Goal: Task Accomplishment & Management: Complete application form

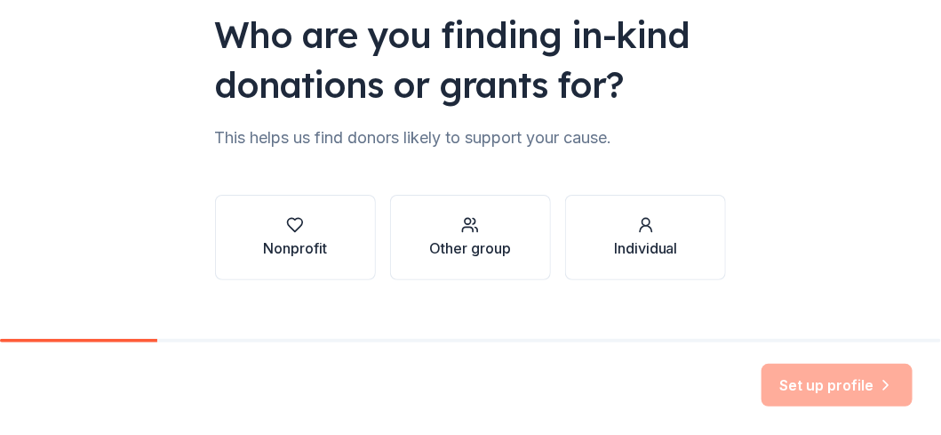
scroll to position [177, 0]
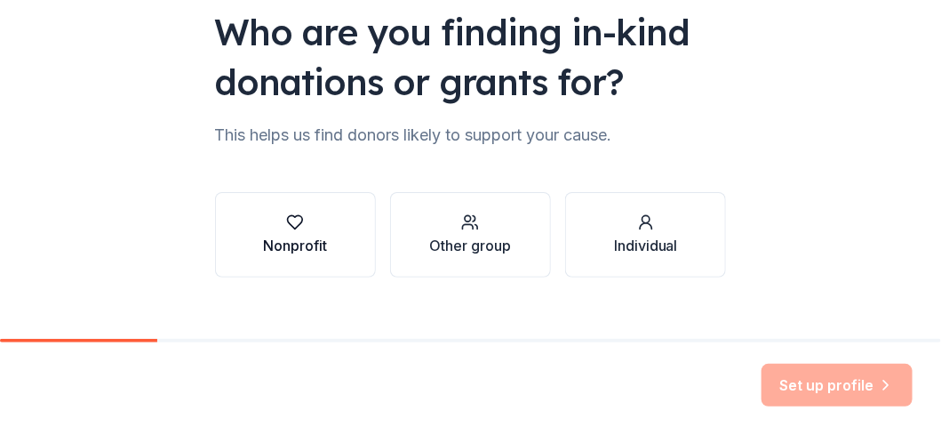
click at [278, 228] on div "button" at bounding box center [295, 222] width 64 height 18
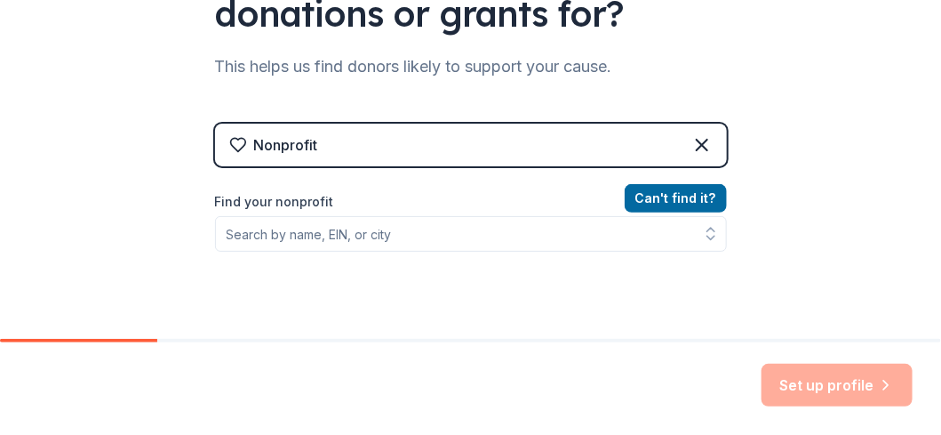
scroll to position [267, 0]
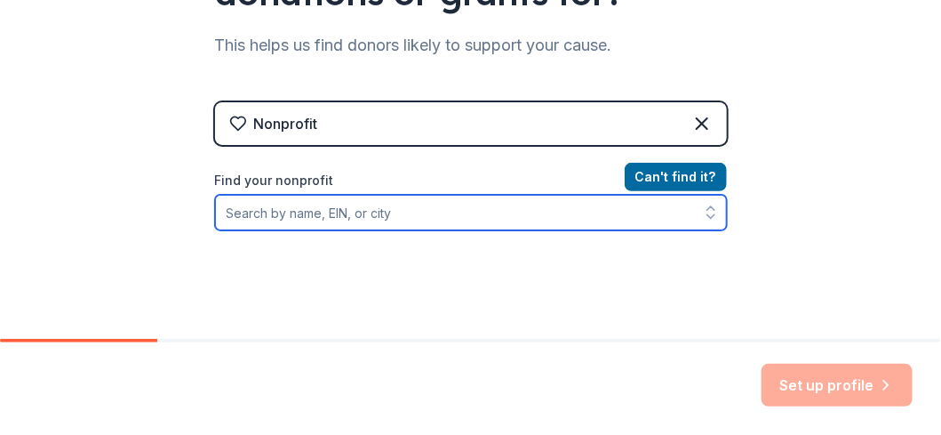
click at [355, 206] on input "Find your nonprofit" at bounding box center [471, 213] width 512 height 36
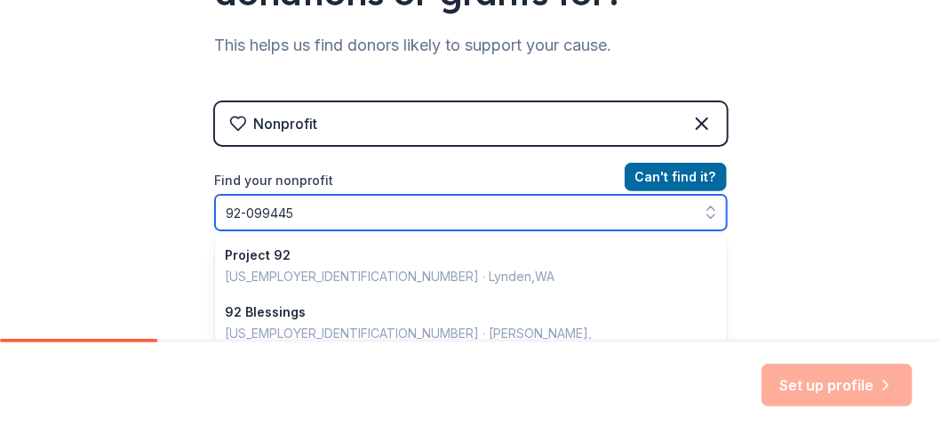
type input "[US_EMPLOYER_IDENTIFICATION_NUMBER]"
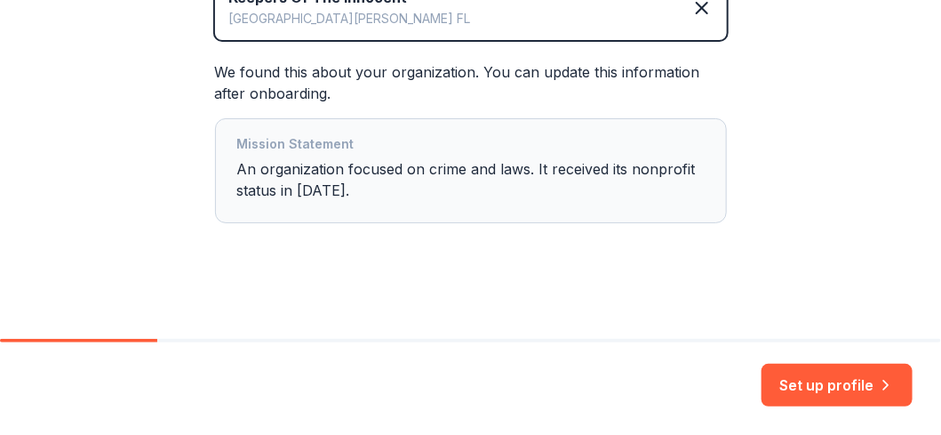
scroll to position [460, 0]
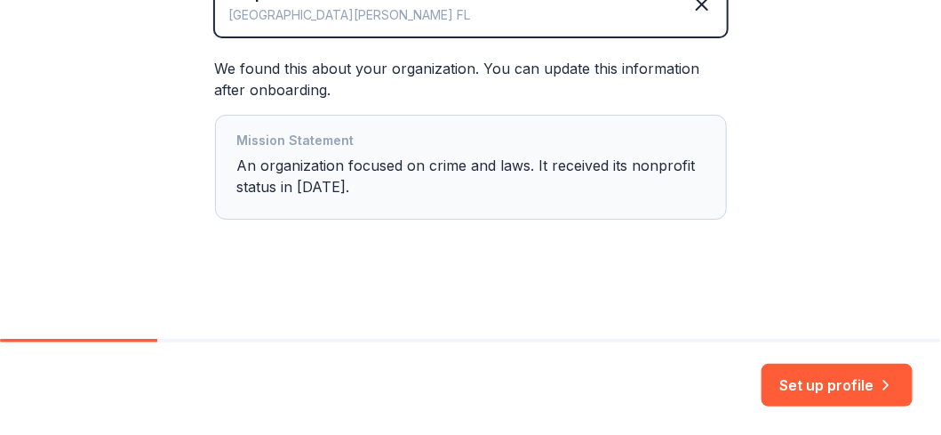
click at [355, 186] on div "Mission Statement An organization focused on crime and laws. It received its no…" at bounding box center [471, 167] width 468 height 75
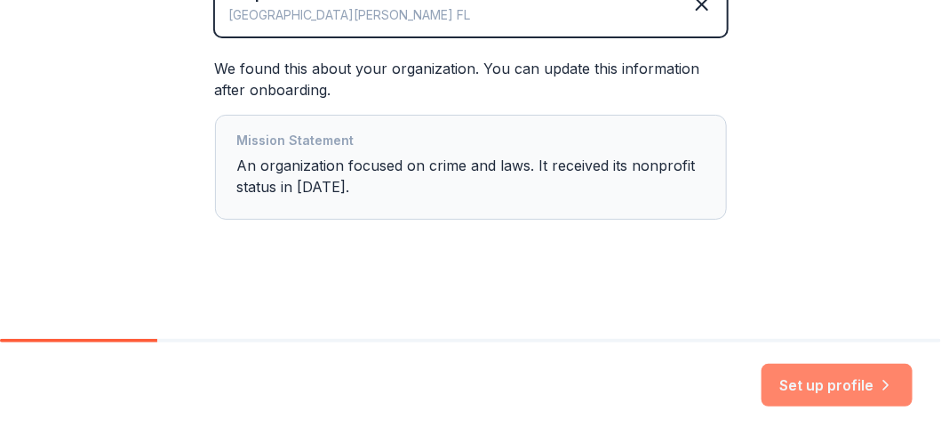
click at [829, 372] on button "Set up profile" at bounding box center [837, 385] width 151 height 43
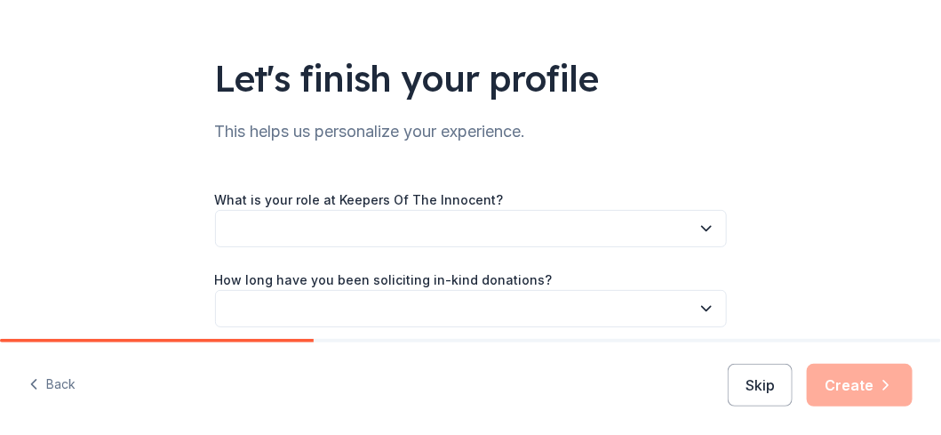
scroll to position [177, 0]
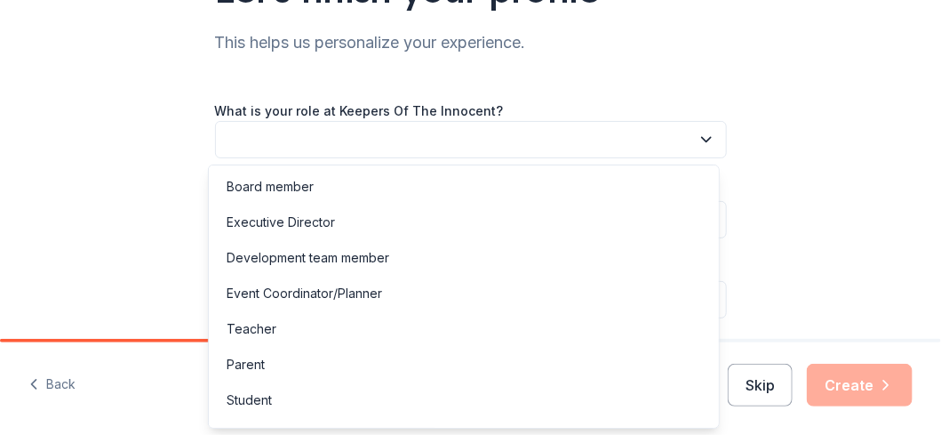
click at [480, 139] on button "button" at bounding box center [471, 139] width 512 height 37
click at [465, 186] on div "Board member" at bounding box center [463, 187] width 503 height 36
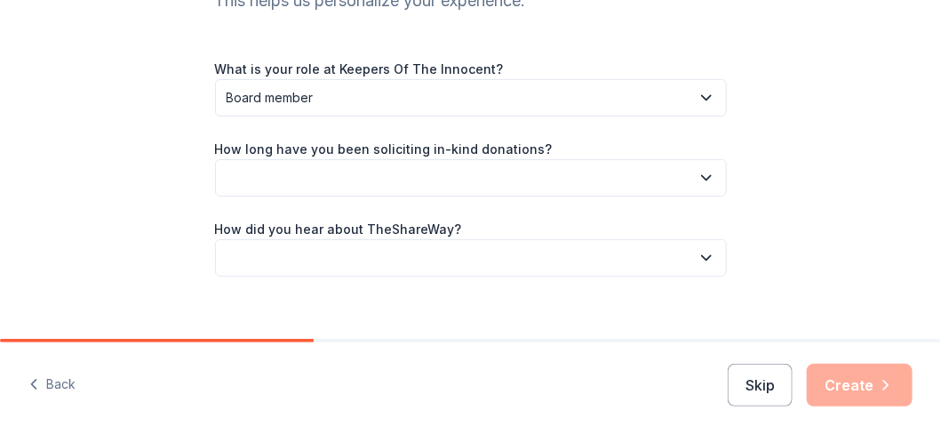
scroll to position [241, 0]
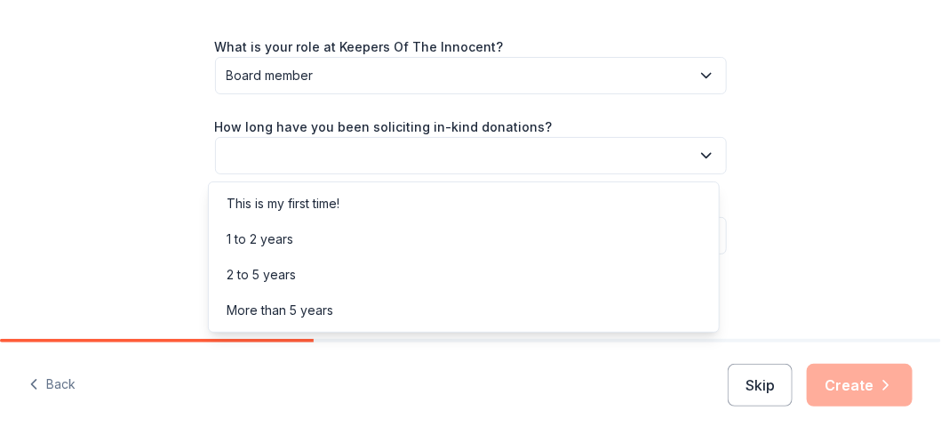
click at [460, 159] on button "button" at bounding box center [471, 155] width 512 height 37
click at [448, 203] on div "This is my first time!" at bounding box center [463, 204] width 503 height 36
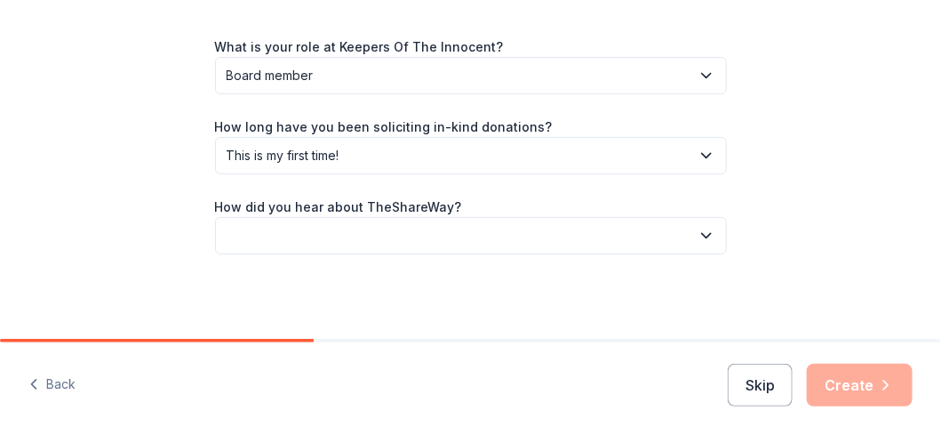
click at [439, 228] on button "button" at bounding box center [471, 235] width 512 height 37
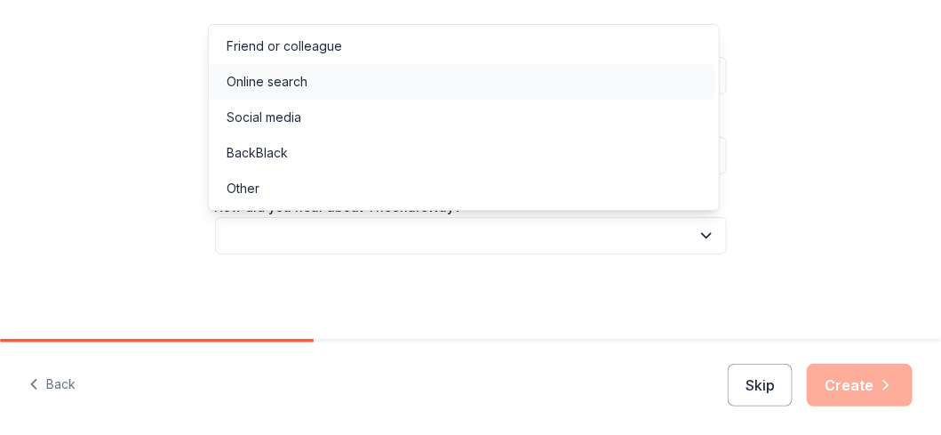
click at [413, 84] on div "Online search" at bounding box center [463, 82] width 503 height 36
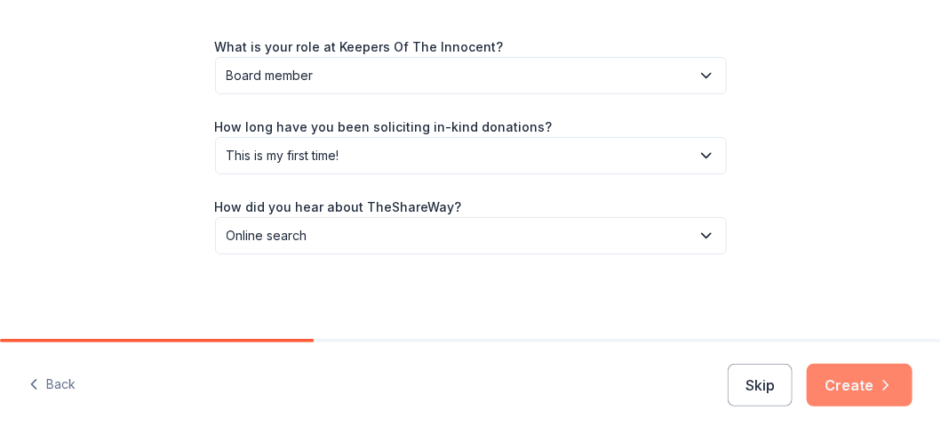
click at [846, 377] on button "Create" at bounding box center [860, 385] width 106 height 43
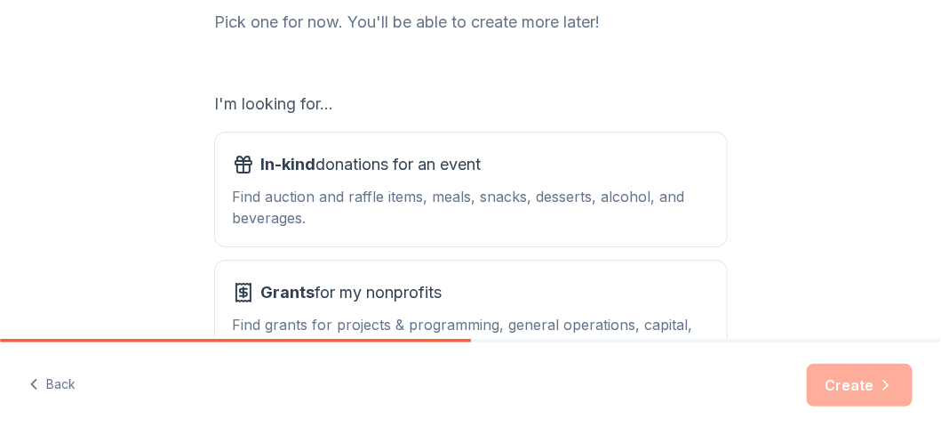
scroll to position [267, 0]
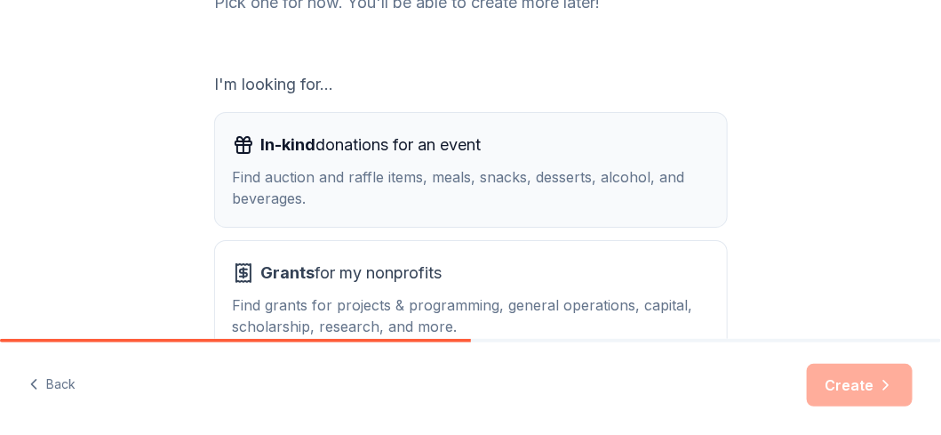
click at [599, 167] on div "Find auction and raffle items, meals, snacks, desserts, alcohol, and beverages." at bounding box center [471, 187] width 476 height 43
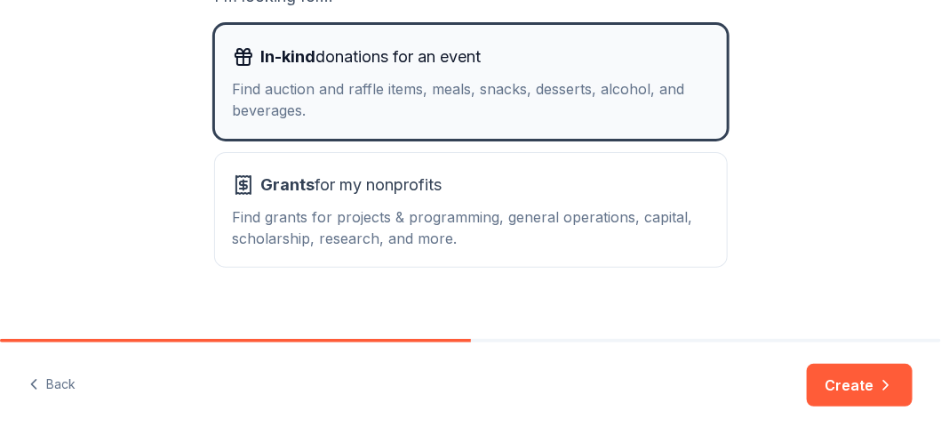
scroll to position [377, 0]
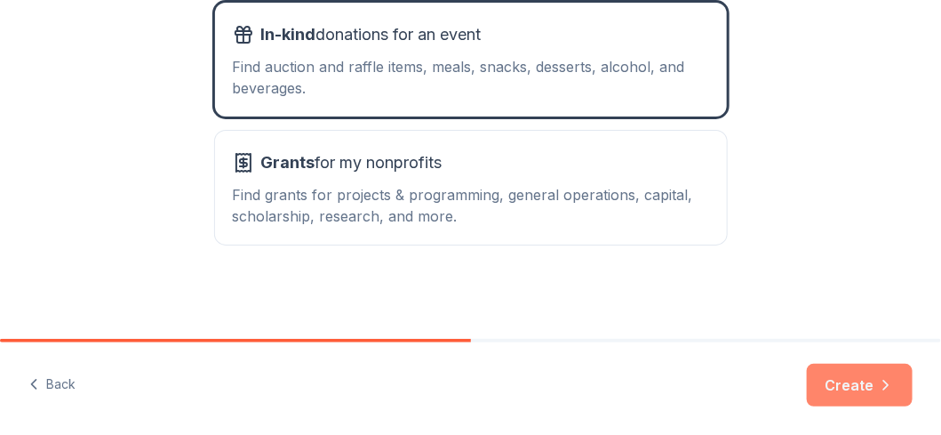
click at [847, 391] on button "Create" at bounding box center [860, 385] width 106 height 43
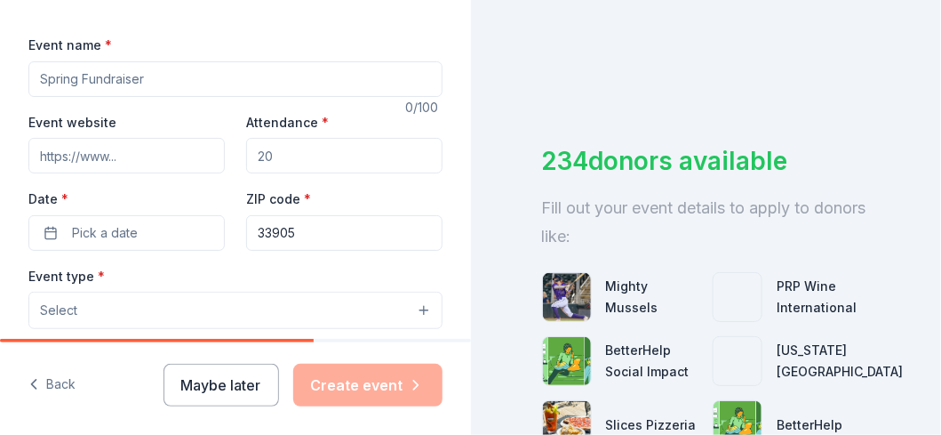
scroll to position [267, 0]
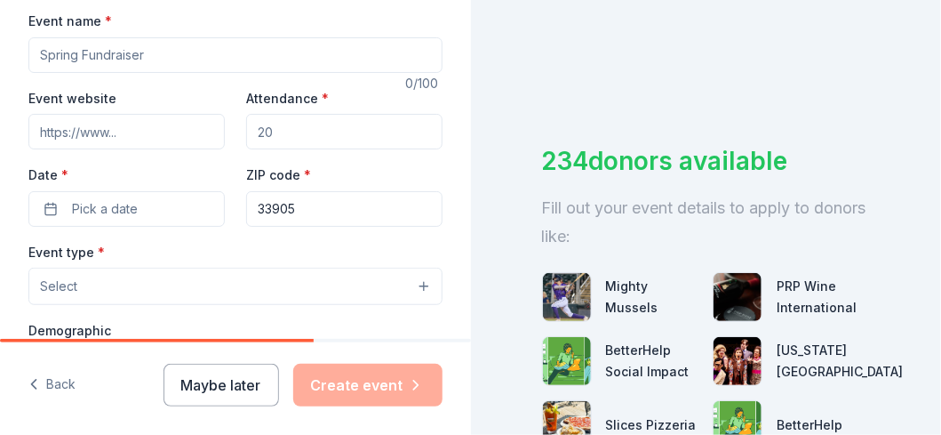
click at [172, 73] on input "Event name *" at bounding box center [235, 55] width 414 height 36
type input "NO MORE TEARS"
click at [134, 149] on input "Event website" at bounding box center [126, 132] width 196 height 36
click at [68, 149] on input "Event website" at bounding box center [126, 132] width 196 height 36
paste input "[URL][DOMAIN_NAME]"
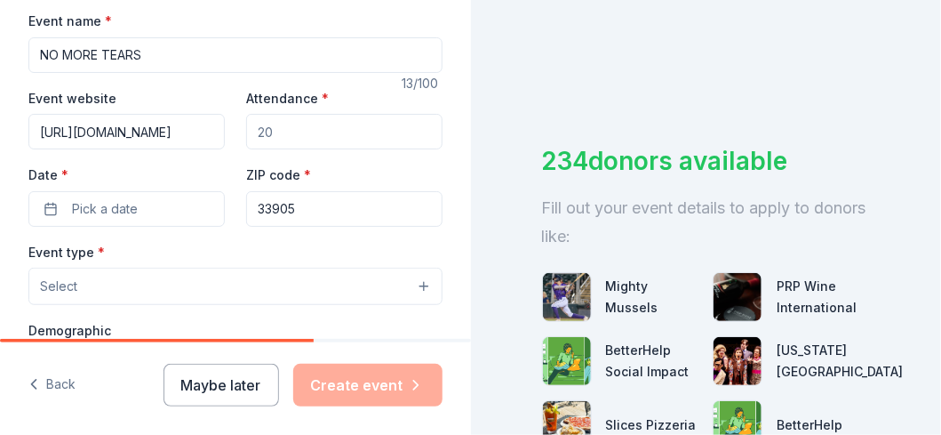
type input "[URL][DOMAIN_NAME]"
click at [279, 149] on input "Attendance *" at bounding box center [344, 132] width 196 height 36
type input "5"
type input "1"
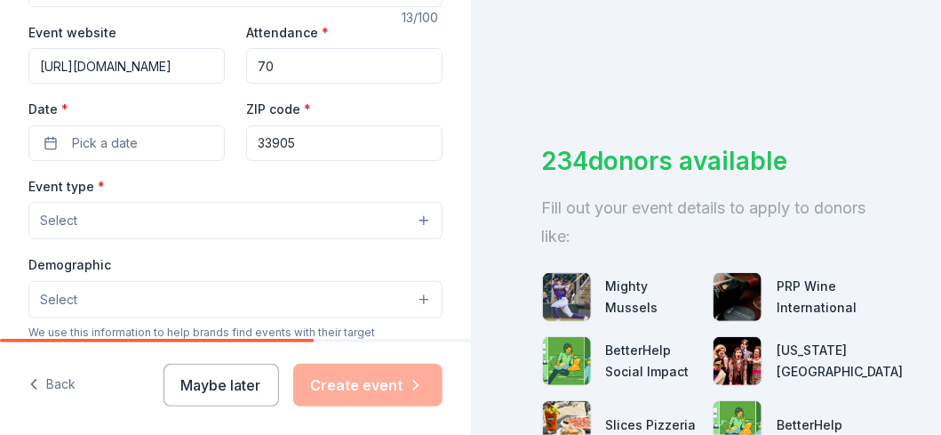
scroll to position [355, 0]
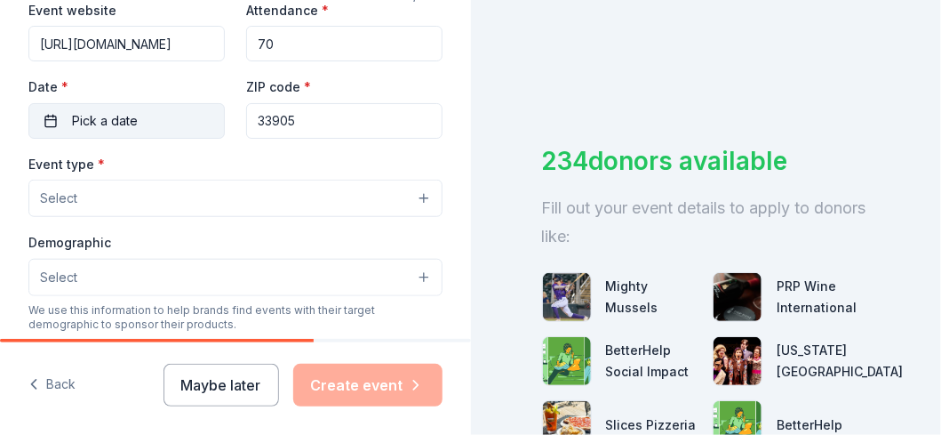
type input "70"
click at [164, 139] on button "Pick a date" at bounding box center [126, 121] width 196 height 36
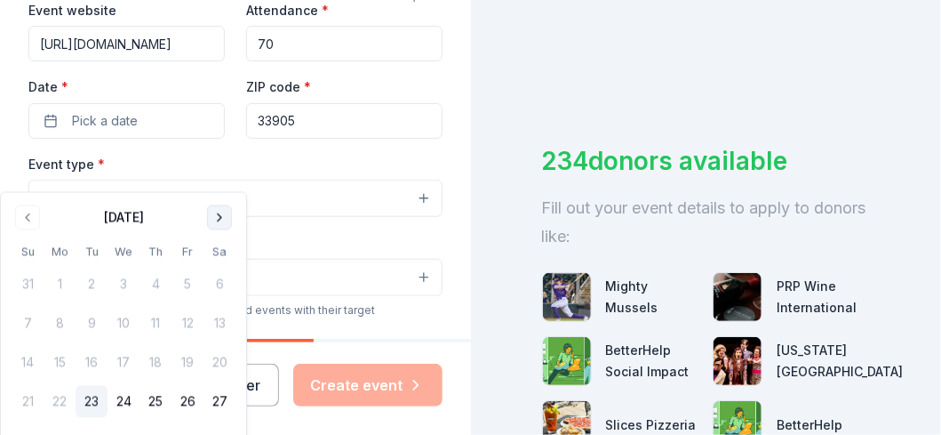
click at [219, 218] on button "Go to next month" at bounding box center [219, 217] width 25 height 25
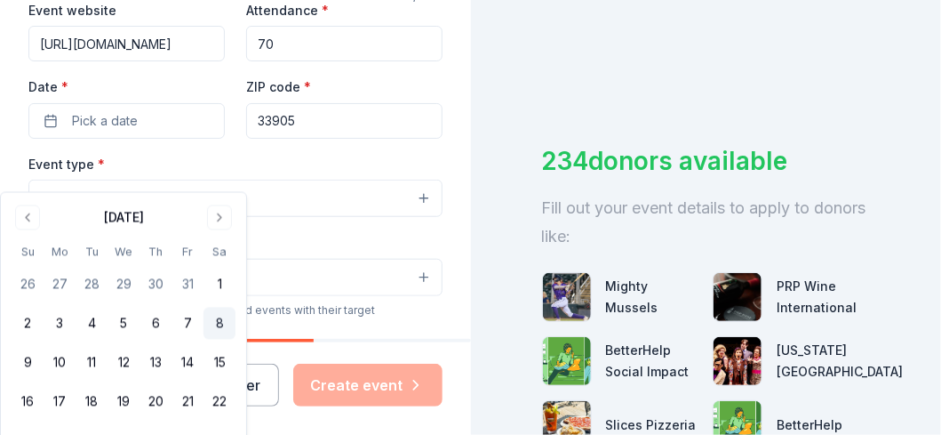
click at [222, 316] on button "8" at bounding box center [220, 324] width 32 height 32
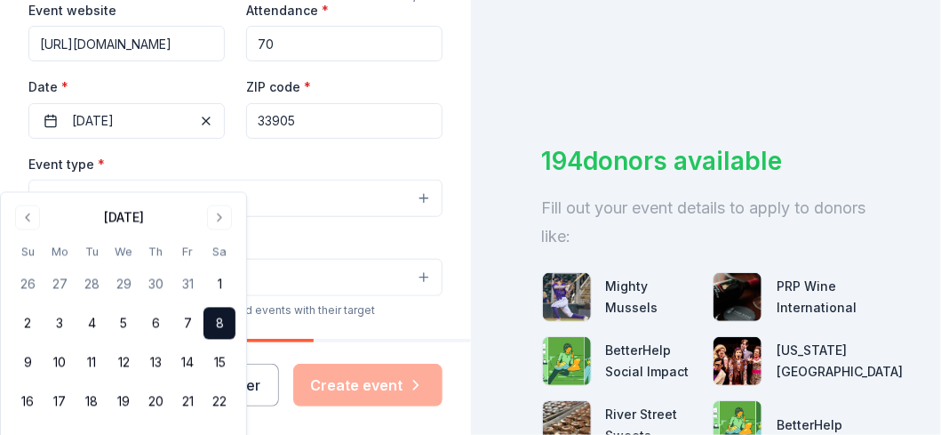
click at [287, 202] on div "Event type * Select" at bounding box center [235, 185] width 414 height 65
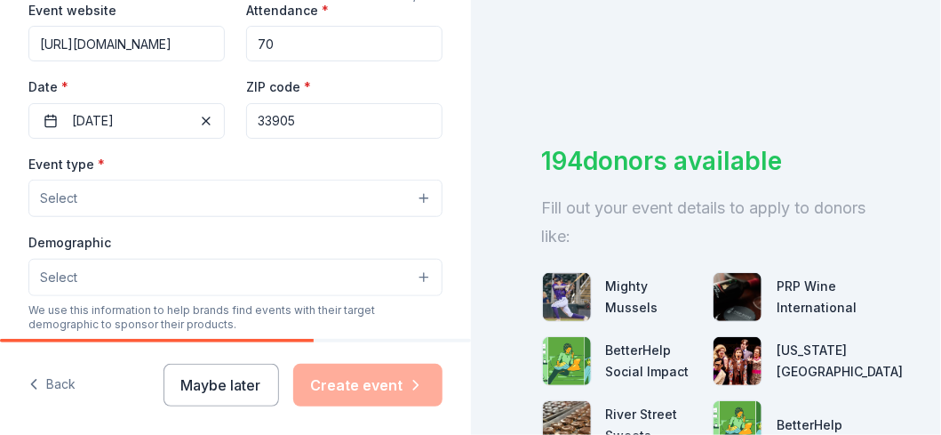
scroll to position [444, 0]
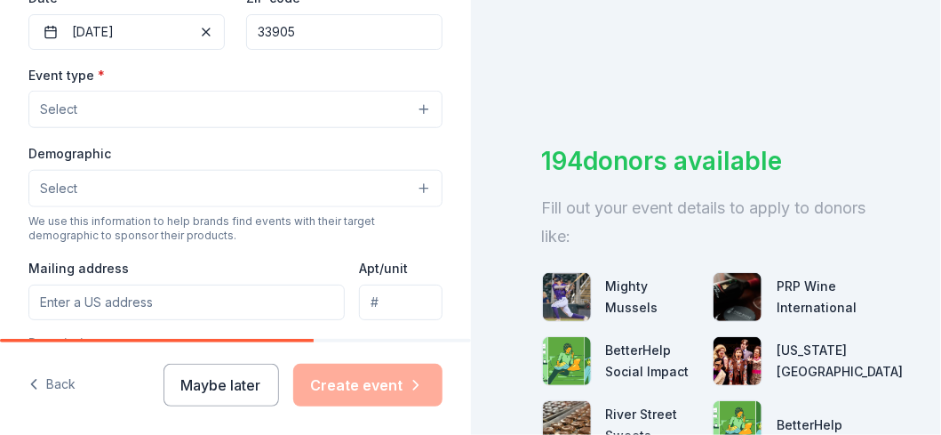
click at [185, 128] on button "Select" at bounding box center [235, 109] width 414 height 37
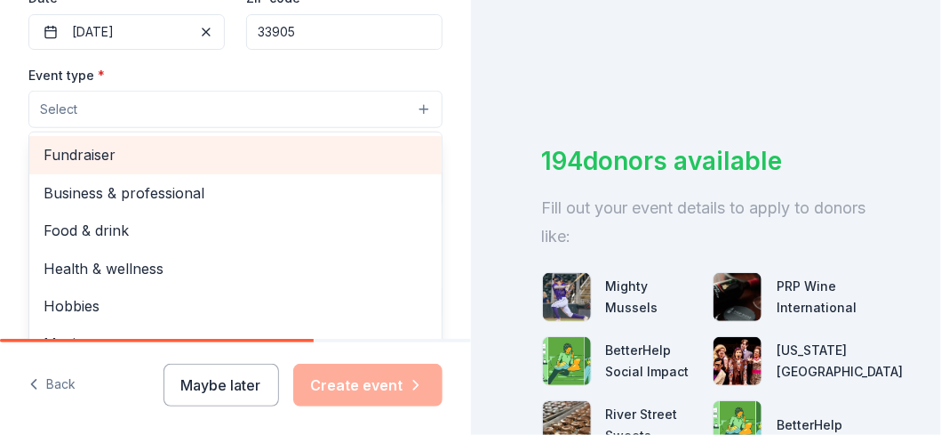
click at [185, 166] on span "Fundraiser" at bounding box center [236, 154] width 384 height 23
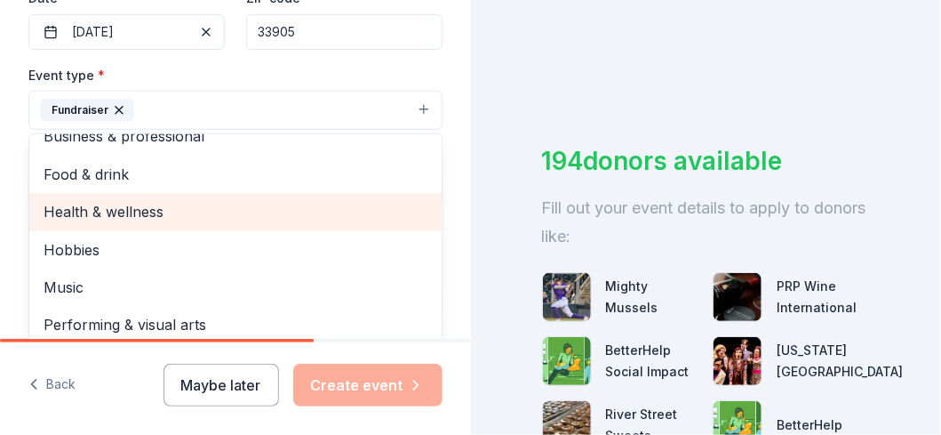
scroll to position [533, 0]
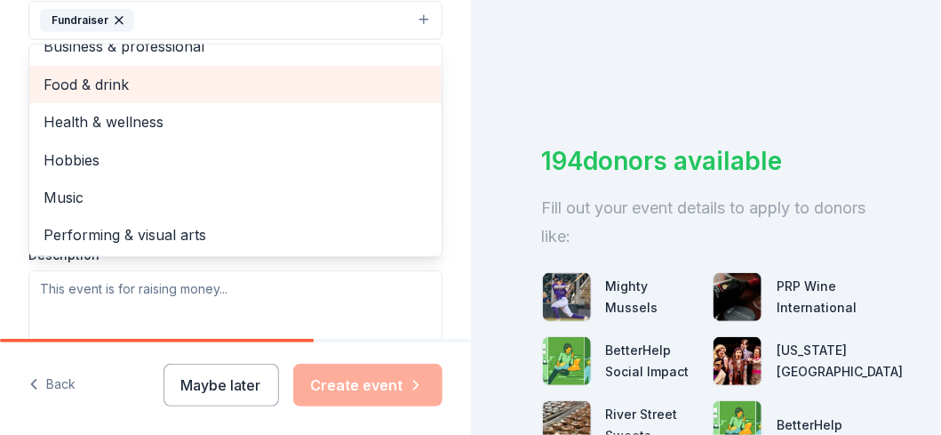
click at [84, 96] on span "Food & drink" at bounding box center [236, 84] width 384 height 23
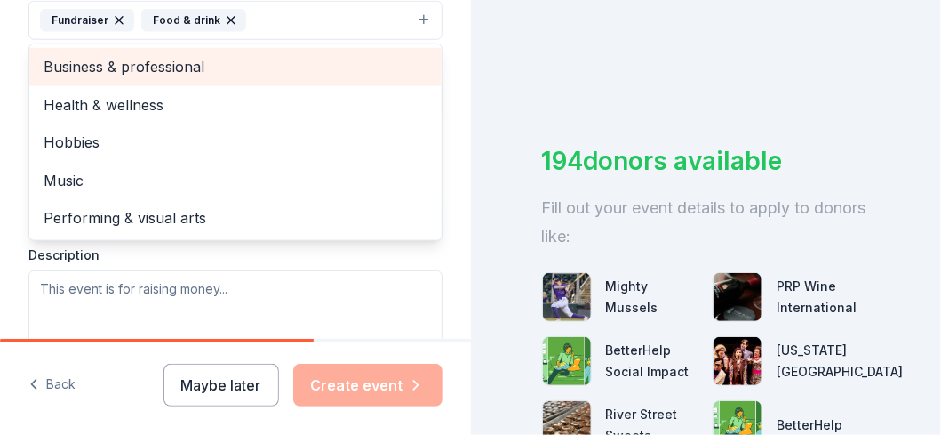
scroll to position [0, 0]
click at [190, 78] on span "Business & professional" at bounding box center [236, 66] width 384 height 23
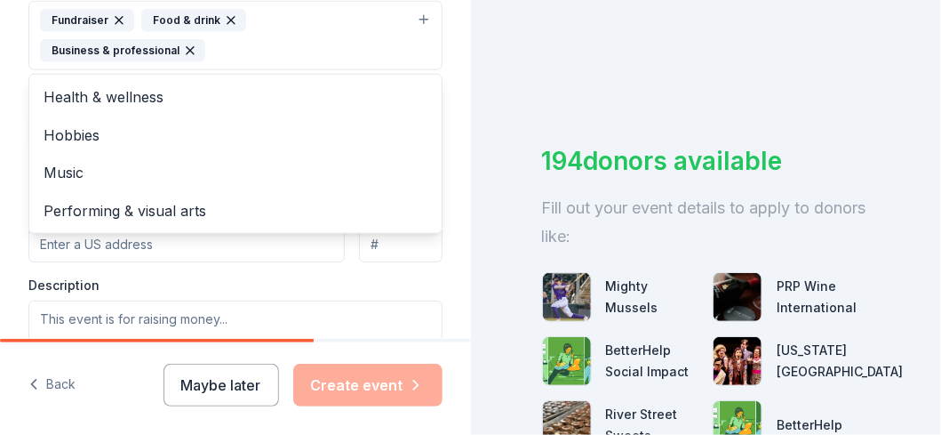
click at [14, 180] on div "Tell us about your event. We'll find in-kind donations you can apply for. Event…" at bounding box center [235, 74] width 471 height 1215
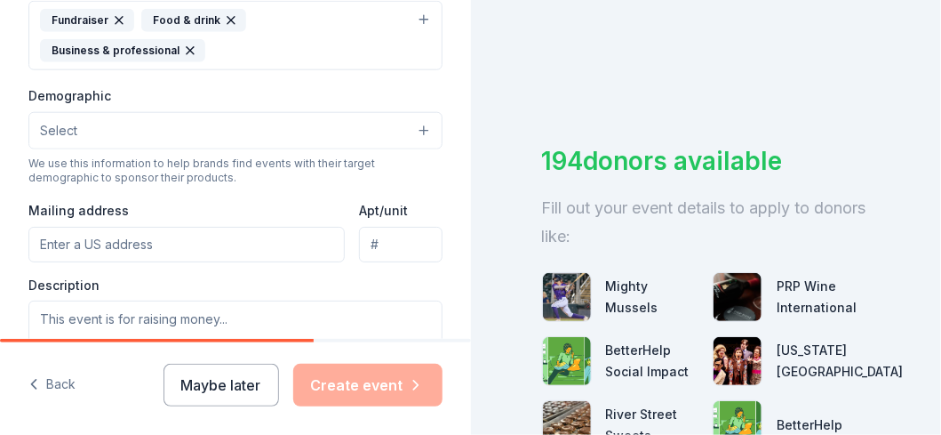
click at [88, 149] on button "Select" at bounding box center [235, 130] width 414 height 37
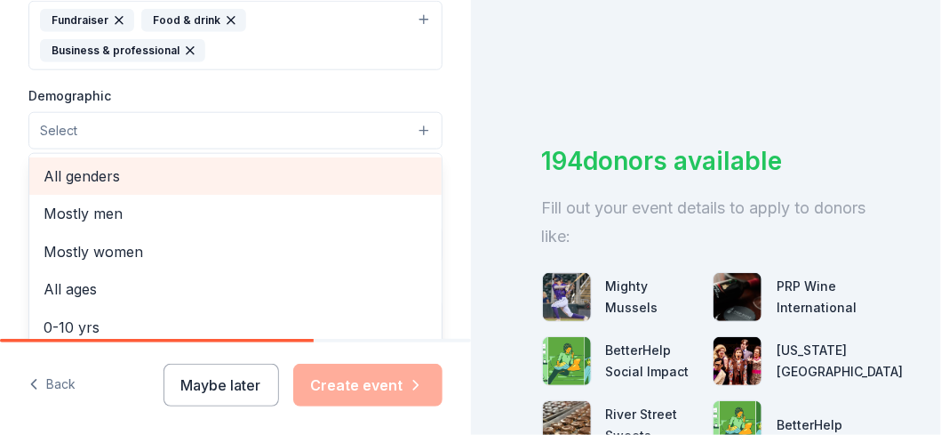
click at [88, 188] on span "All genders" at bounding box center [236, 175] width 384 height 23
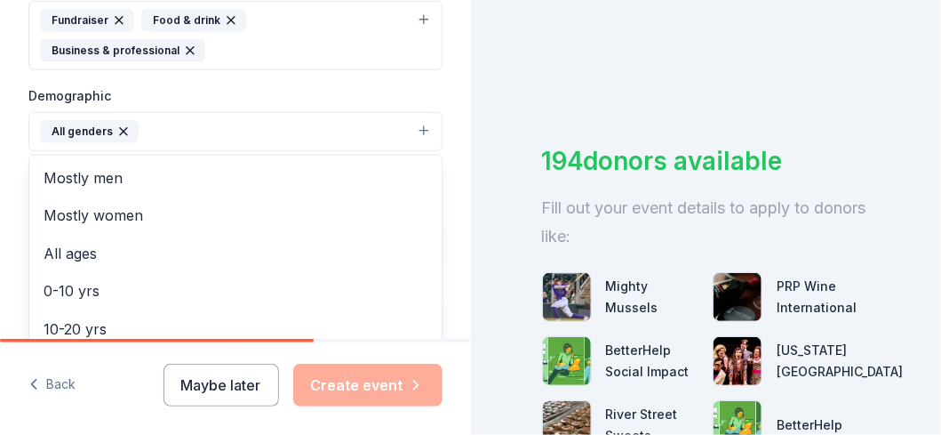
click at [4, 180] on div "Tell us about your event. We'll find in-kind donations you can apply for. Event…" at bounding box center [235, 75] width 471 height 1217
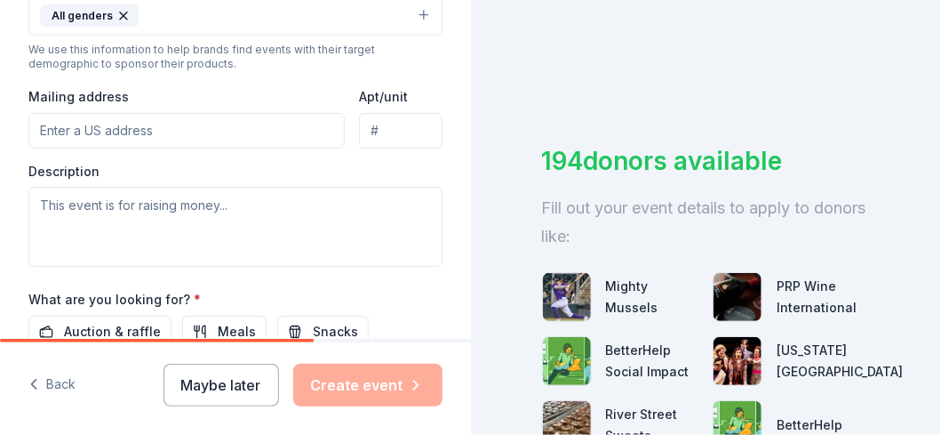
scroll to position [710, 0]
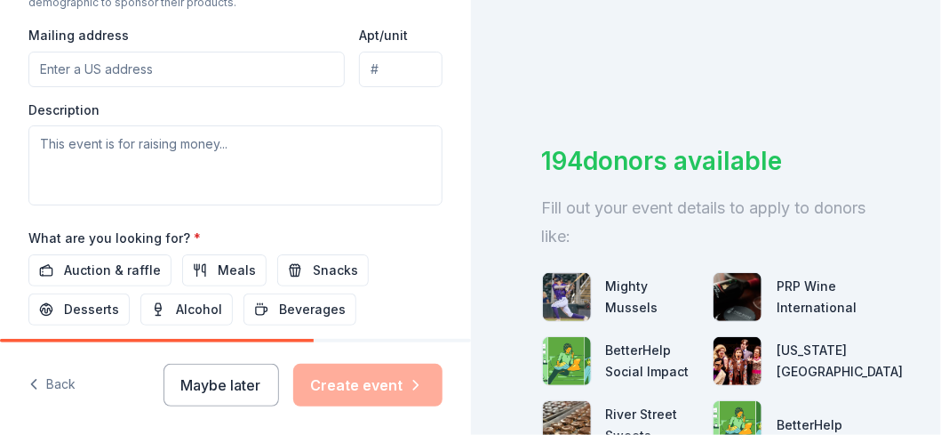
click at [78, 87] on input "Mailing address" at bounding box center [186, 70] width 316 height 36
drag, startPoint x: 134, startPoint y: 120, endPoint x: 110, endPoint y: 119, distance: 24.0
click at [110, 87] on input "[EMAIL_ADDRESS][DOMAIN_NAME]" at bounding box center [186, 70] width 316 height 36
type input "i"
click at [95, 87] on input "Mailing address" at bounding box center [186, 70] width 316 height 36
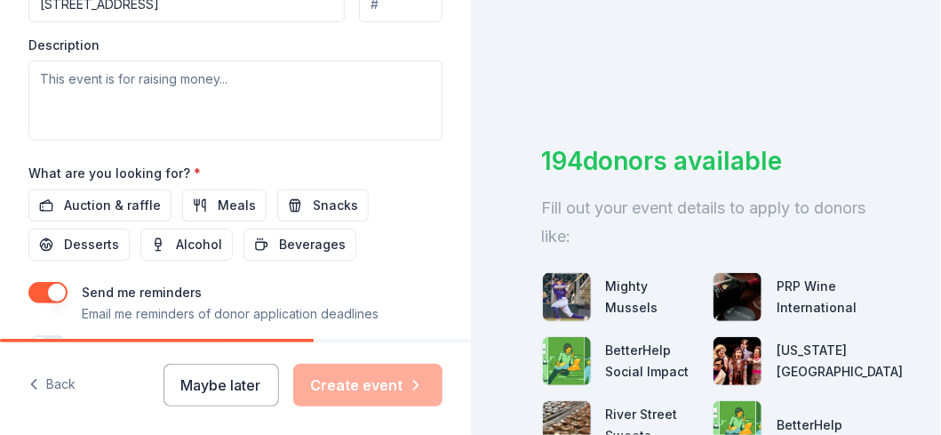
scroll to position [799, 0]
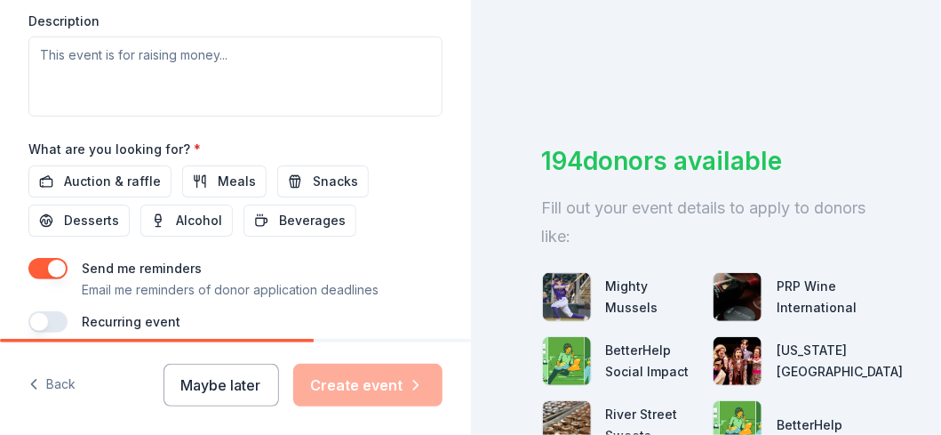
type input "[STREET_ADDRESS][PERSON_NAME]"
click at [144, 192] on span "Auction & raffle" at bounding box center [112, 181] width 97 height 21
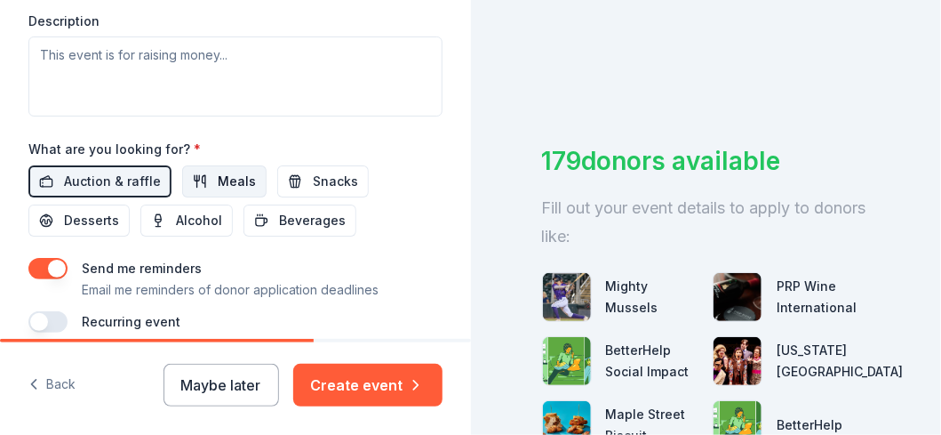
click at [238, 192] on span "Meals" at bounding box center [237, 181] width 38 height 21
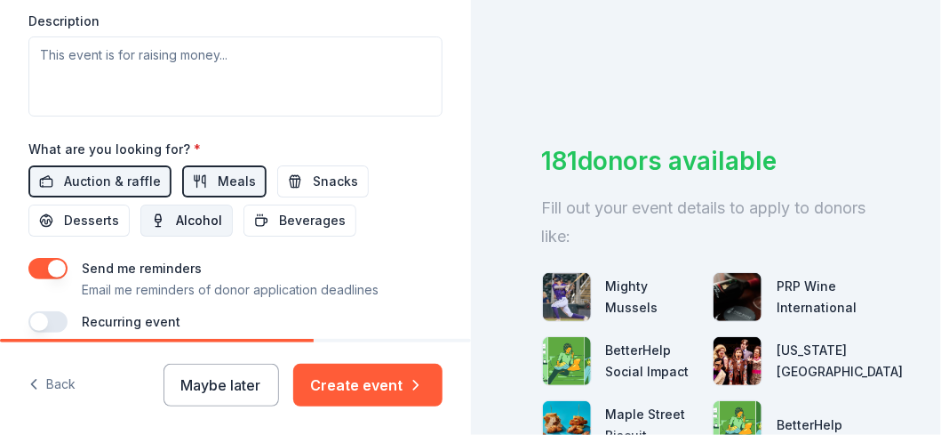
click at [204, 231] on span "Alcohol" at bounding box center [199, 220] width 46 height 21
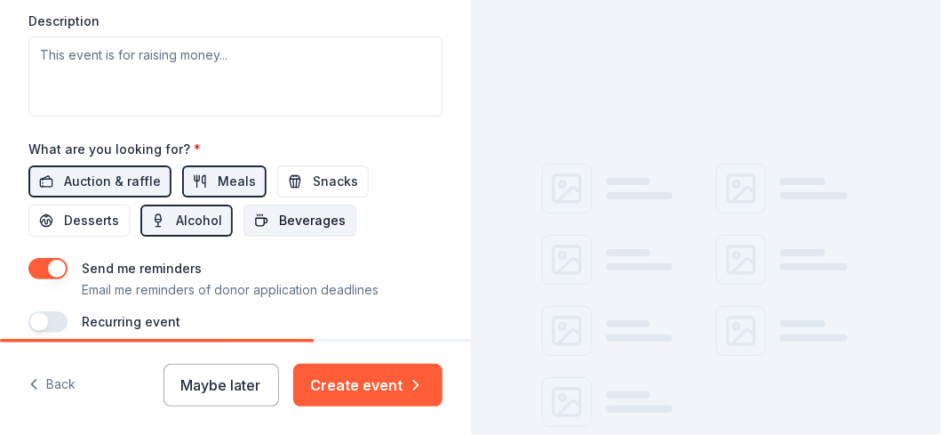
click at [288, 231] on span "Beverages" at bounding box center [312, 220] width 67 height 21
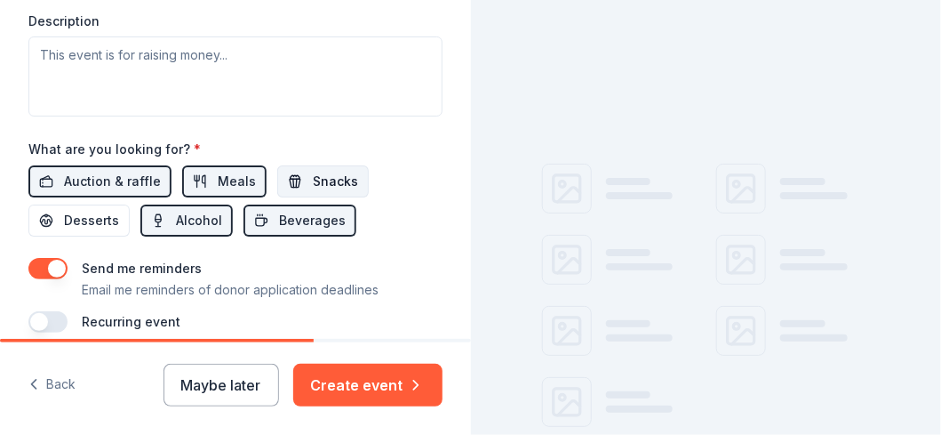
click at [300, 197] on button "Snacks" at bounding box center [323, 181] width 92 height 32
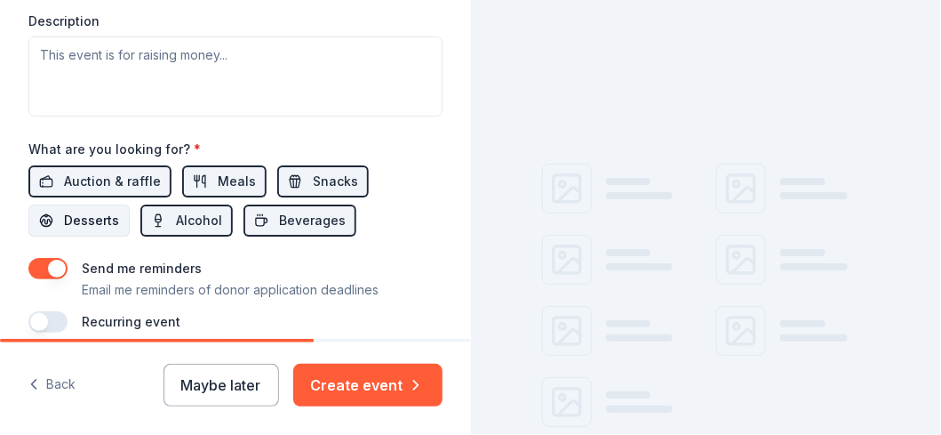
click at [84, 231] on span "Desserts" at bounding box center [91, 220] width 55 height 21
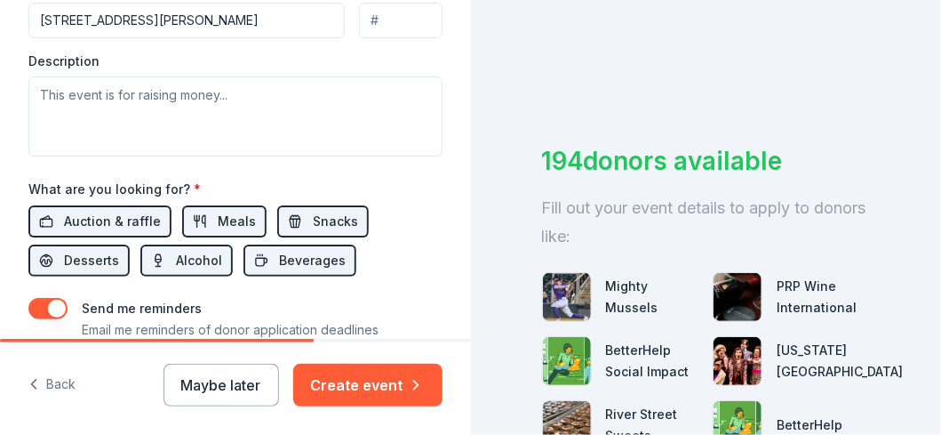
scroll to position [746, 0]
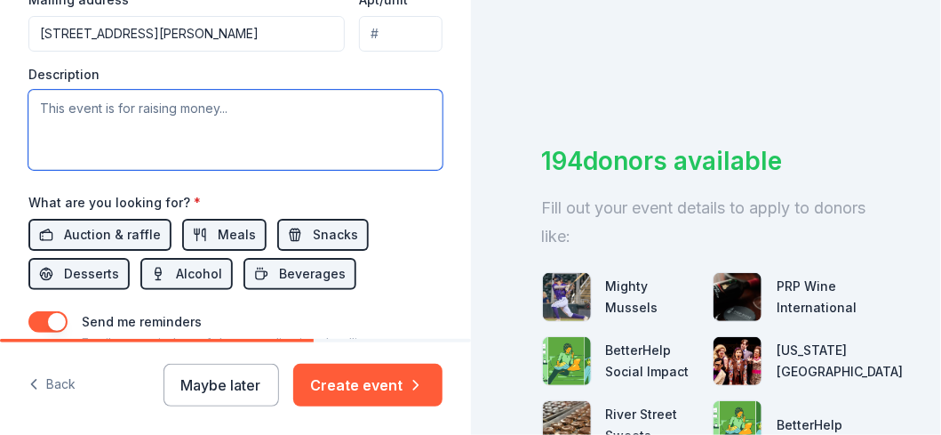
click at [186, 158] on textarea at bounding box center [235, 130] width 414 height 80
click at [168, 156] on textarea at bounding box center [235, 130] width 414 height 80
paste textarea "On [DATE], Keepers of the Innocent (KOI), a 501(c)(3) nonprofit, will host No M…"
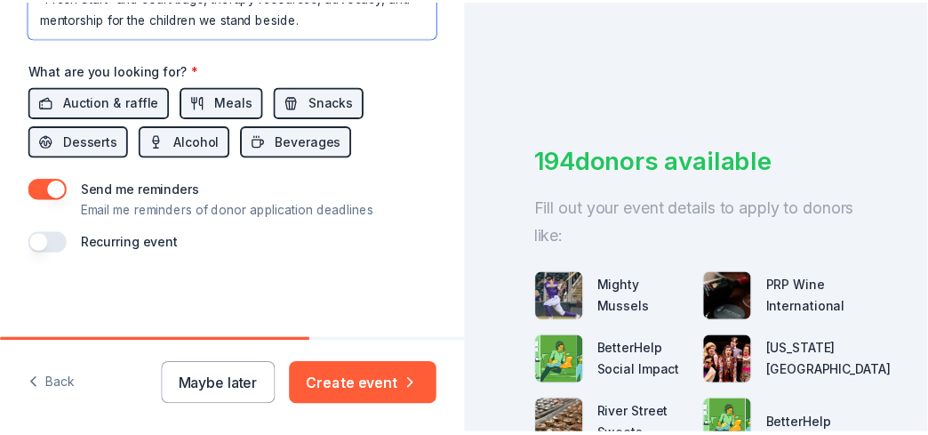
scroll to position [924, 0]
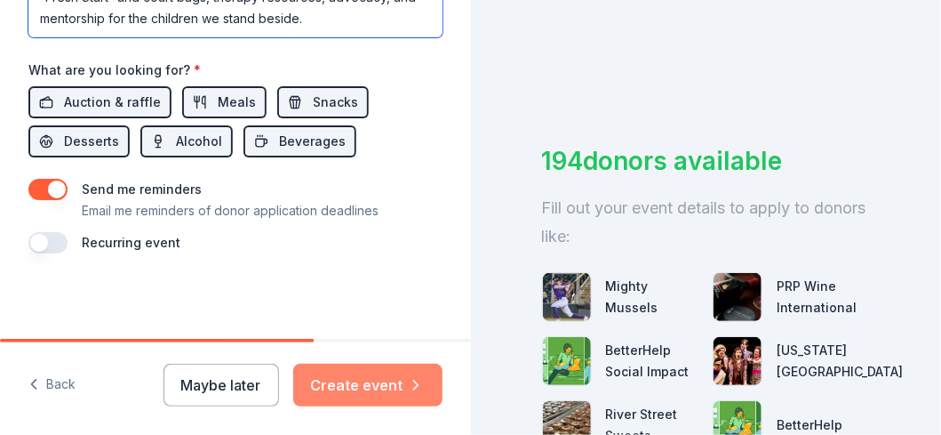
type textarea "On [DATE], Keepers of the Innocent (KOI), a 501(c)(3) nonprofit, will host No M…"
click at [349, 381] on button "Create event" at bounding box center [367, 385] width 149 height 43
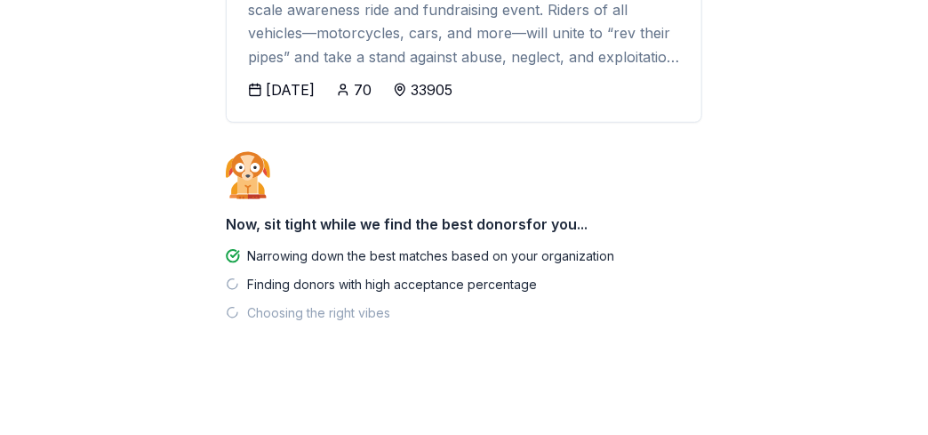
scroll to position [339, 0]
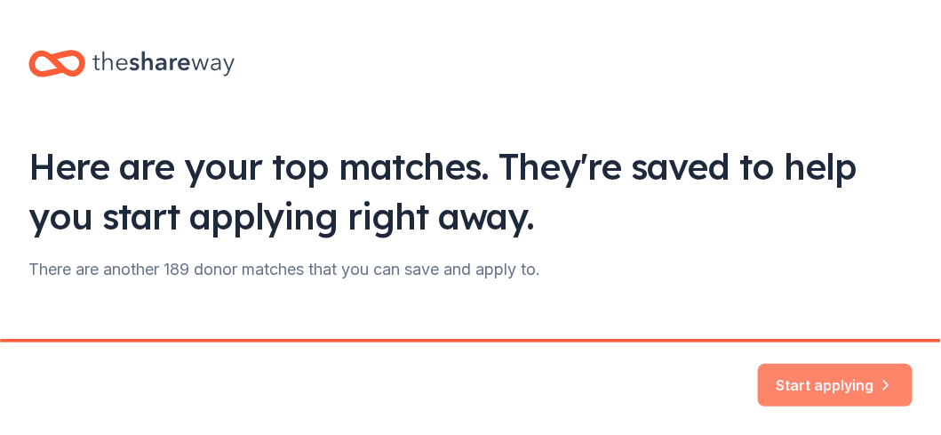
click at [853, 376] on button "Start applying" at bounding box center [835, 374] width 155 height 43
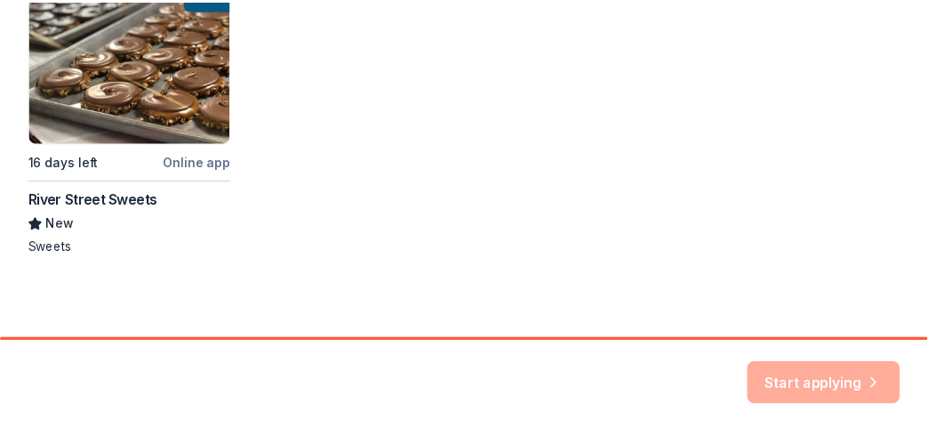
scroll to position [718, 0]
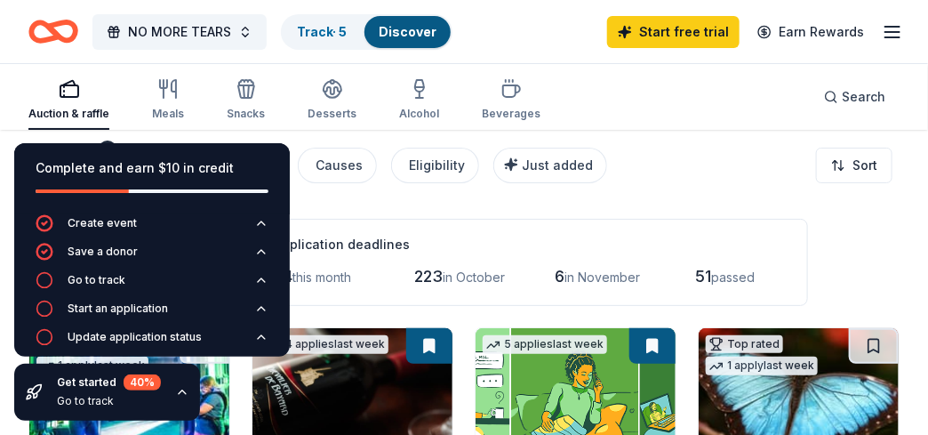
click at [533, 219] on div "Application deadlines 24 this month 223 in [DATE] in November 51 passed" at bounding box center [530, 262] width 556 height 87
click at [254, 225] on icon "button" at bounding box center [261, 223] width 14 height 14
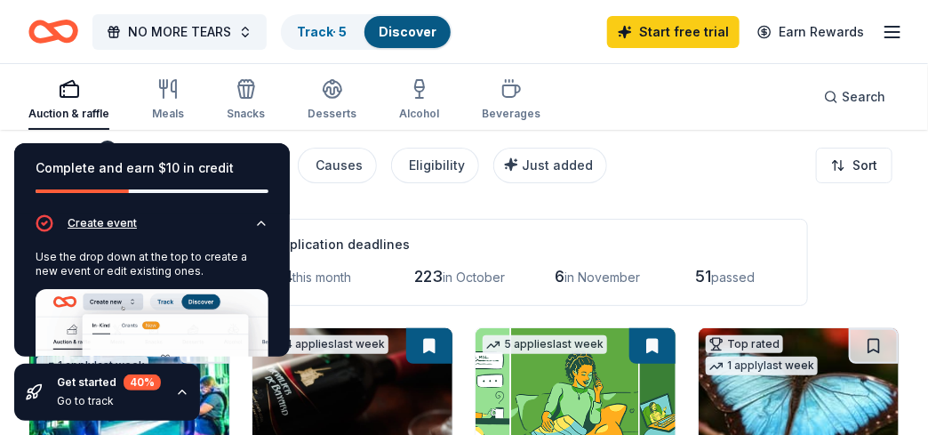
click at [258, 224] on icon "button" at bounding box center [261, 223] width 7 height 4
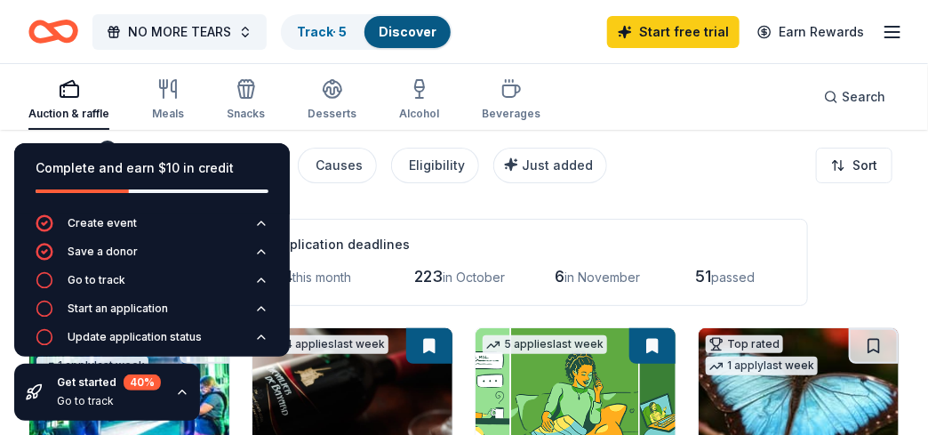
click at [212, 153] on div "Complete and earn $10 in credit" at bounding box center [152, 178] width 276 height 71
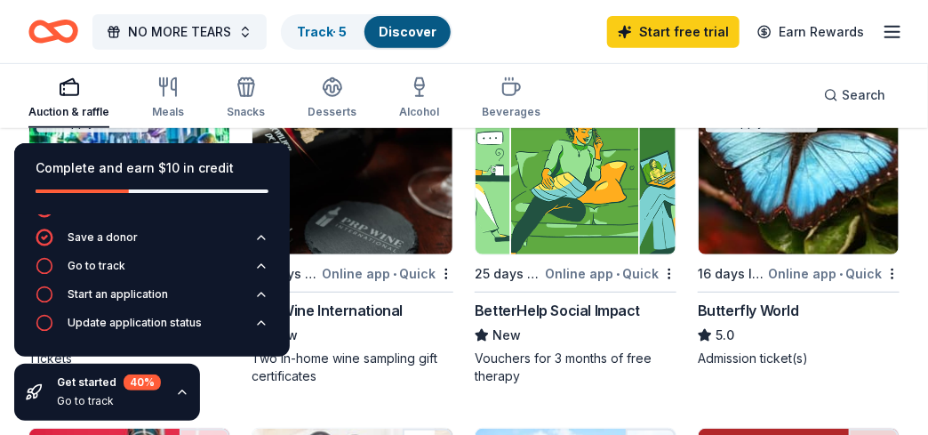
scroll to position [267, 0]
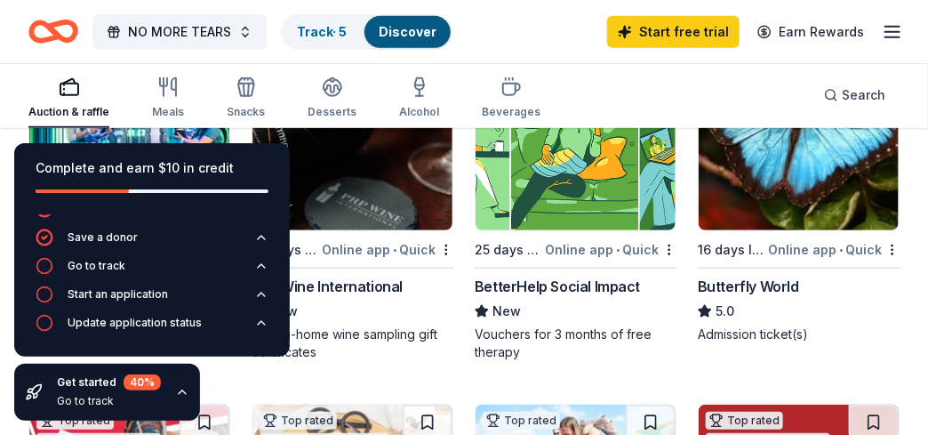
click at [397, 29] on link "Discover" at bounding box center [408, 31] width 58 height 15
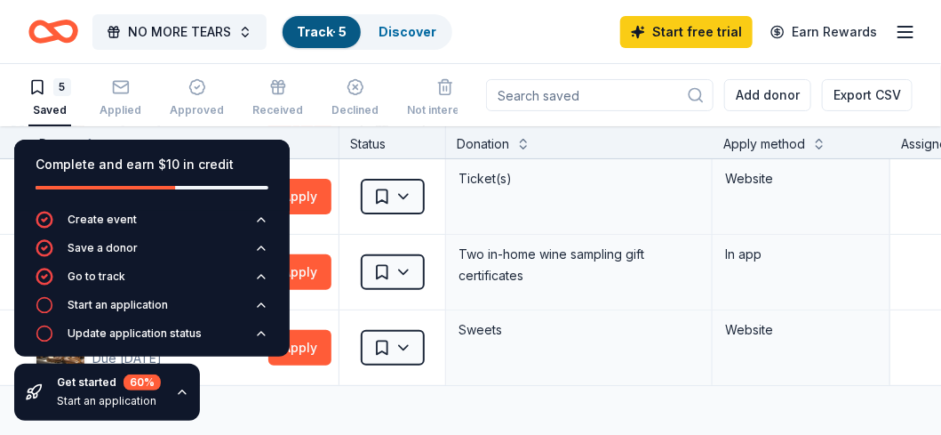
scroll to position [177, 0]
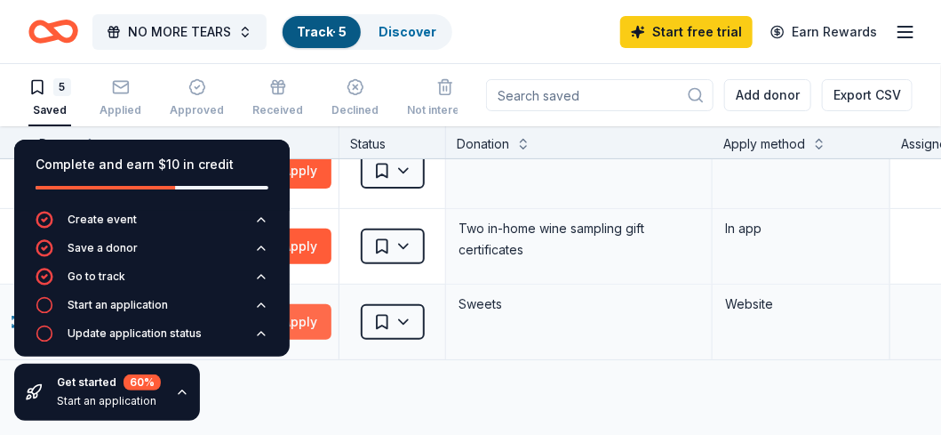
click at [320, 316] on button "Apply" at bounding box center [299, 322] width 63 height 36
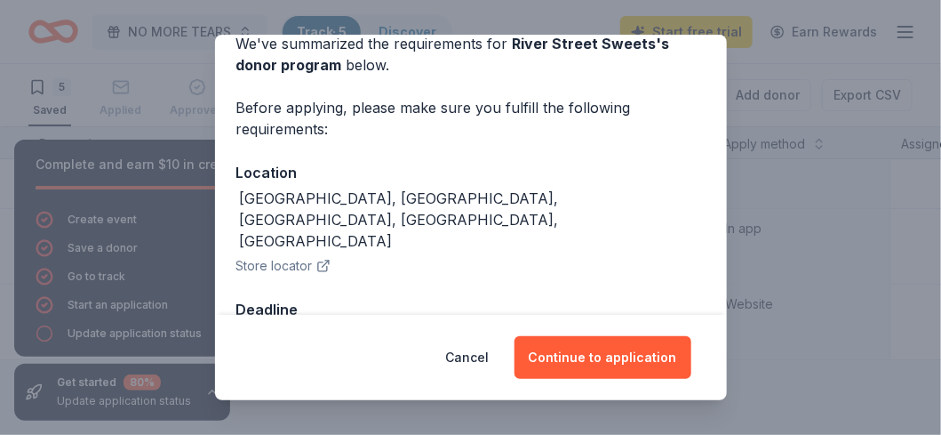
scroll to position [100, 0]
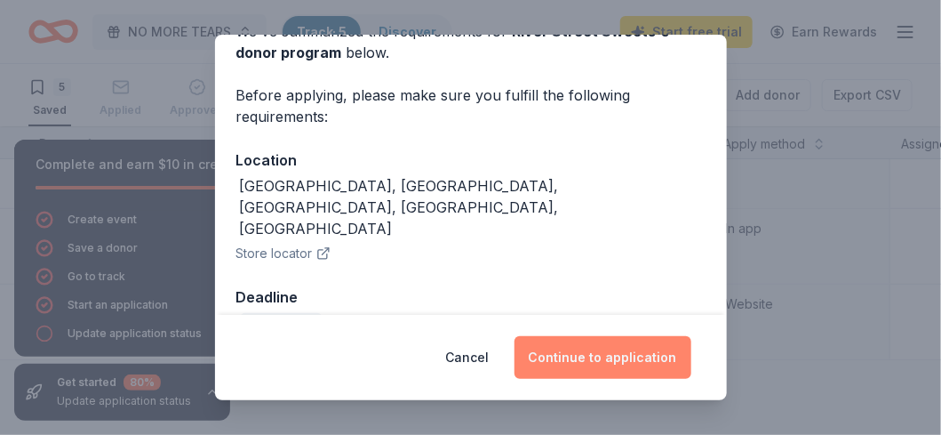
click at [615, 352] on button "Continue to application" at bounding box center [603, 357] width 177 height 43
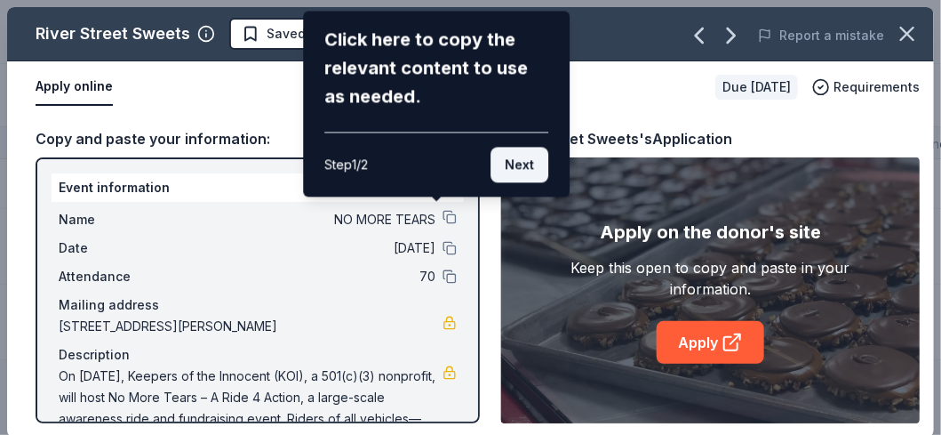
click at [516, 158] on button "Next" at bounding box center [520, 165] width 58 height 36
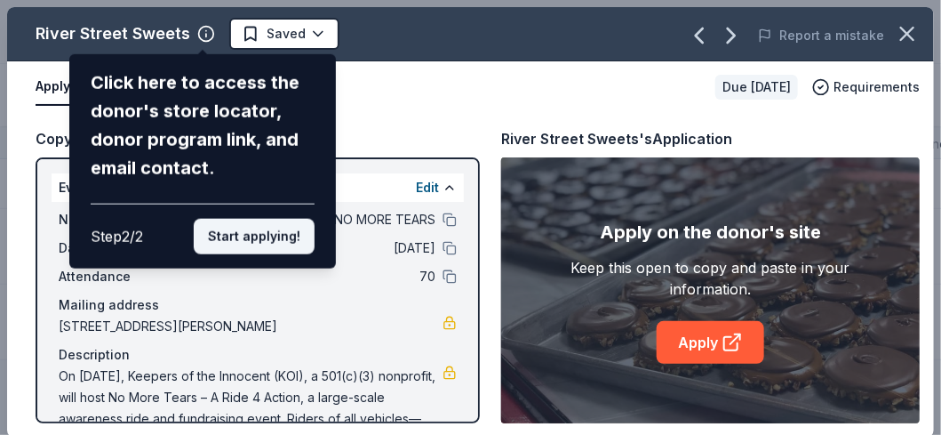
click at [250, 236] on button "Start applying!" at bounding box center [254, 237] width 121 height 36
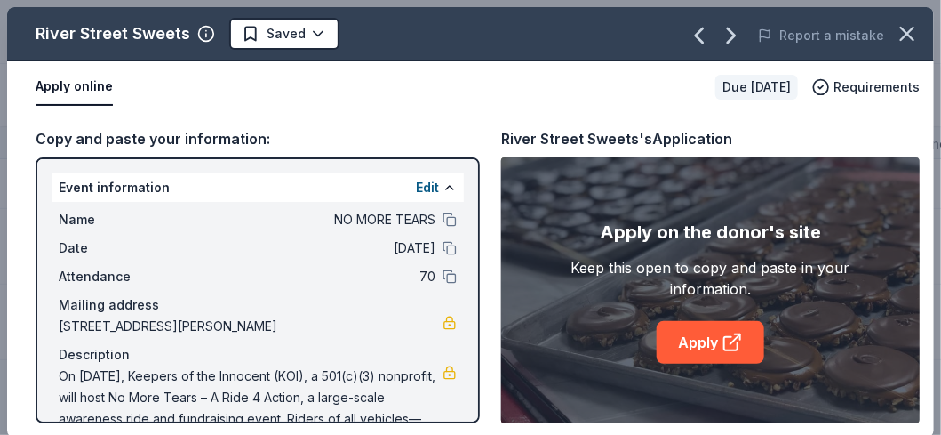
drag, startPoint x: 60, startPoint y: 212, endPoint x: 277, endPoint y: 221, distance: 218.0
click at [277, 221] on div "Name NO MORE TEARS" at bounding box center [258, 219] width 398 height 21
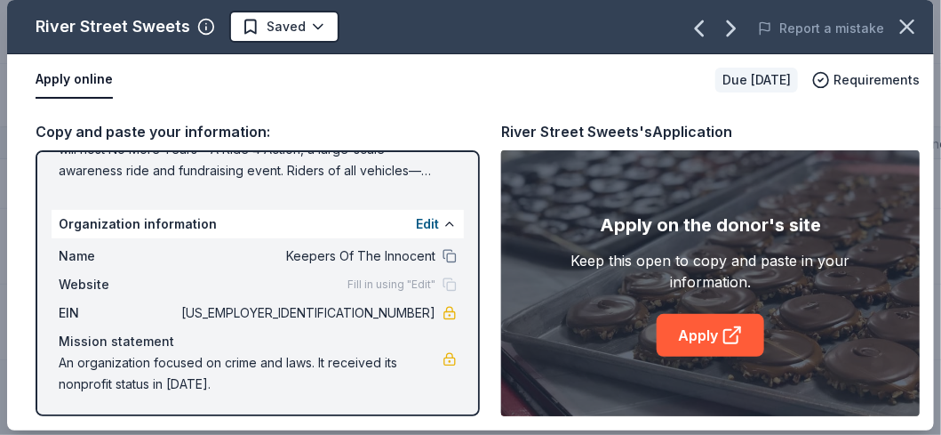
scroll to position [9, 0]
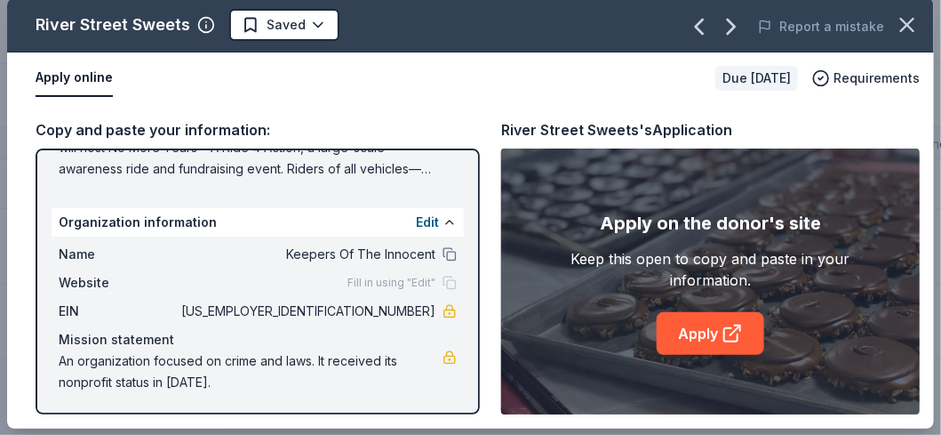
drag, startPoint x: 225, startPoint y: 382, endPoint x: 136, endPoint y: 376, distance: 89.1
click at [136, 376] on span "An organization focused on crime and laws. It received its nonprofit status in …" at bounding box center [251, 371] width 384 height 43
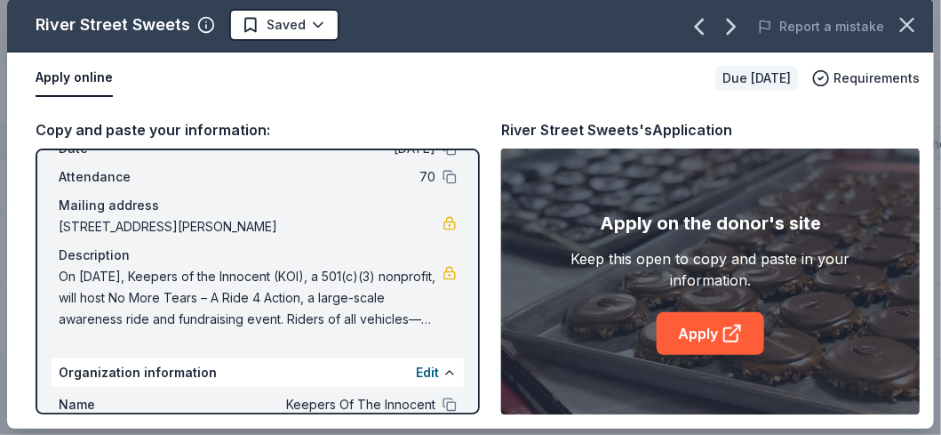
scroll to position [0, 0]
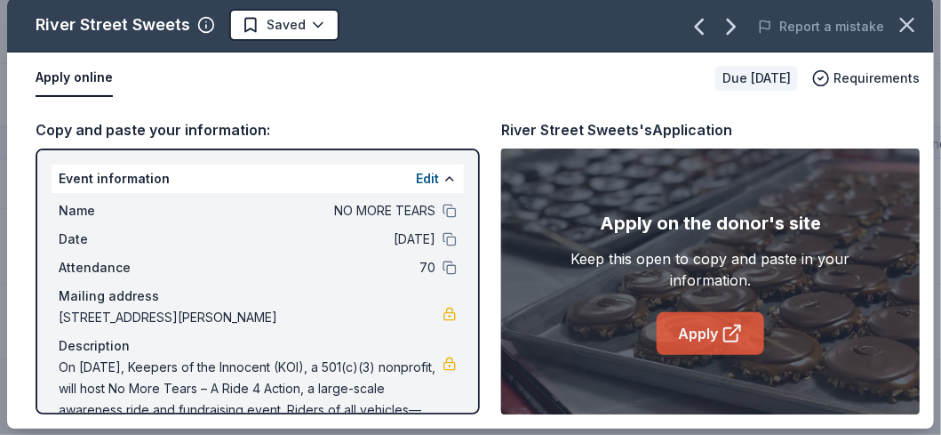
click at [731, 335] on icon at bounding box center [730, 334] width 13 height 13
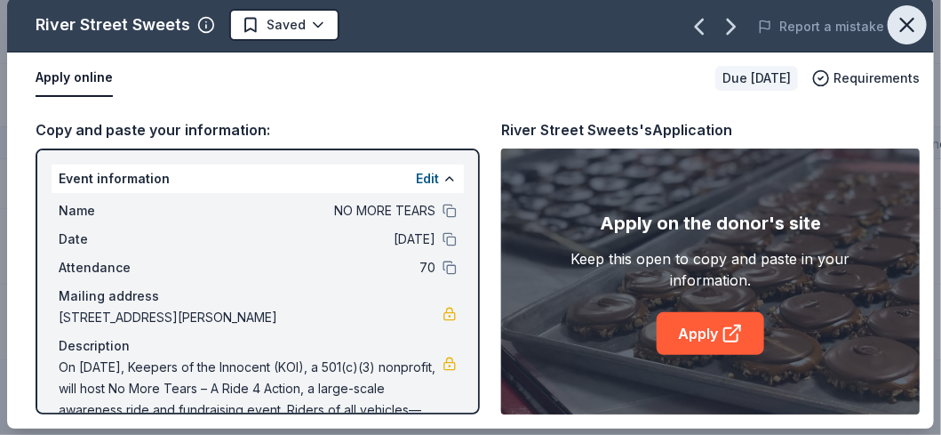
click at [905, 24] on icon "button" at bounding box center [907, 24] width 25 height 25
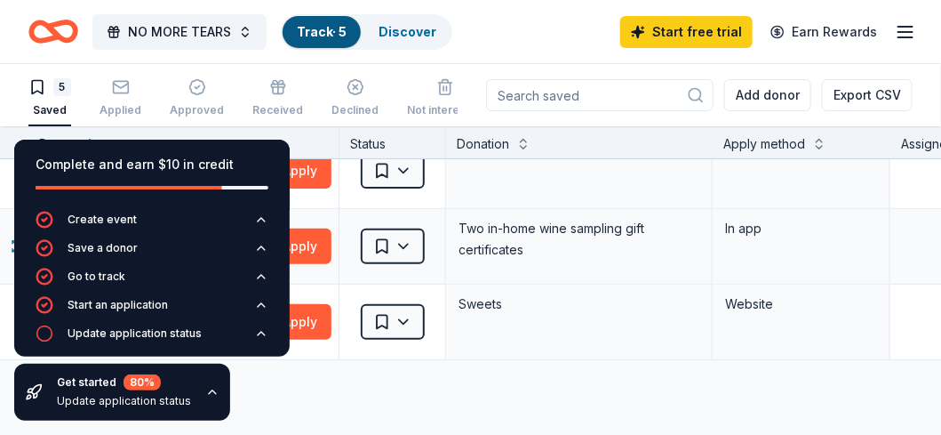
scroll to position [88, 0]
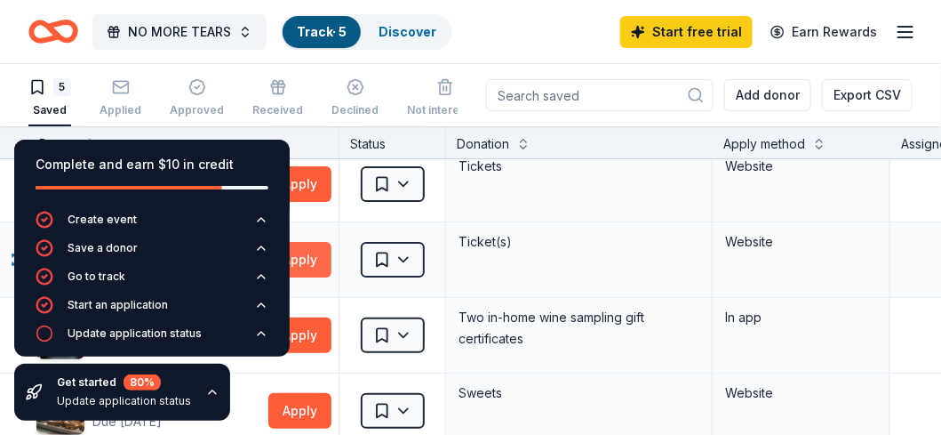
click at [314, 254] on button "Apply" at bounding box center [299, 260] width 63 height 36
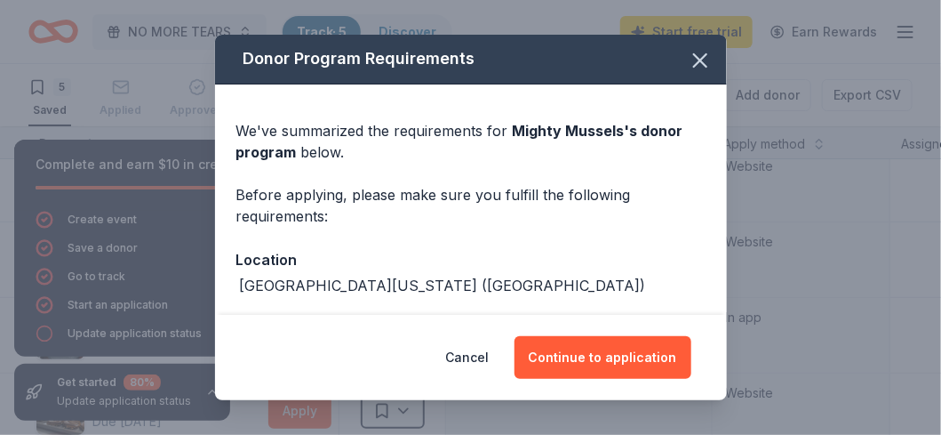
scroll to position [0, 0]
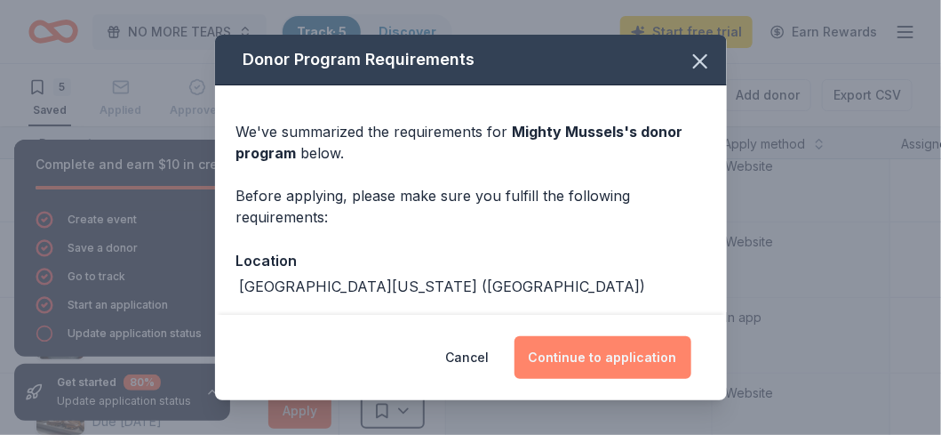
click at [627, 353] on button "Continue to application" at bounding box center [603, 357] width 177 height 43
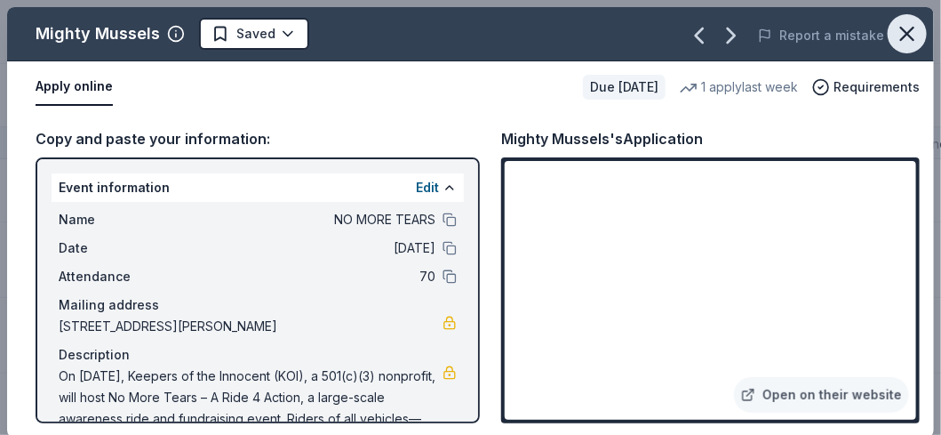
click at [901, 33] on icon "button" at bounding box center [907, 34] width 12 height 12
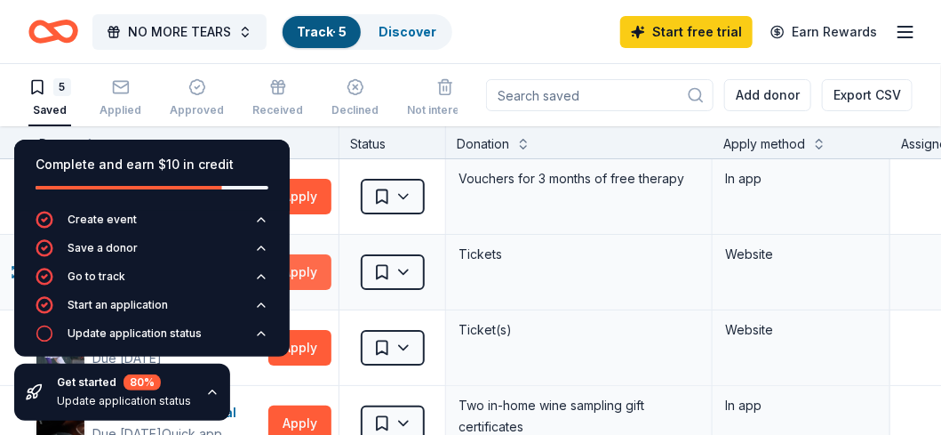
click at [315, 269] on button "Apply" at bounding box center [299, 272] width 63 height 36
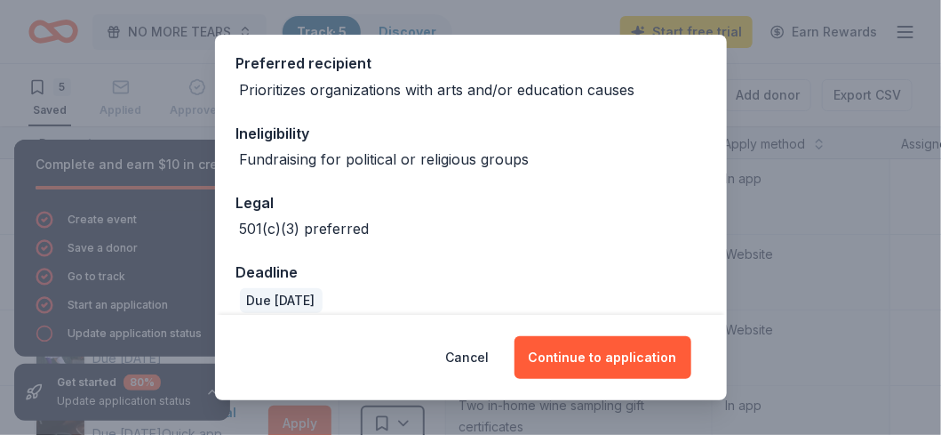
scroll to position [355, 0]
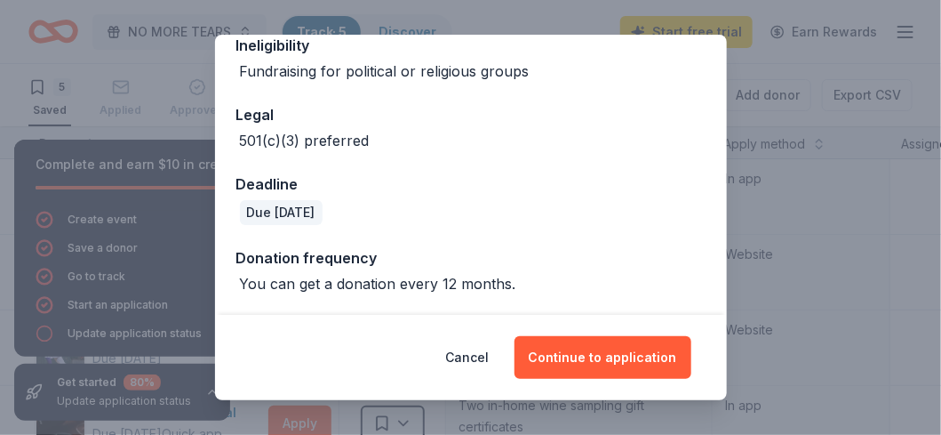
click at [844, 204] on div "Donor Program Requirements We've summarized the requirements for [US_STATE] Rep…" at bounding box center [470, 217] width 941 height 435
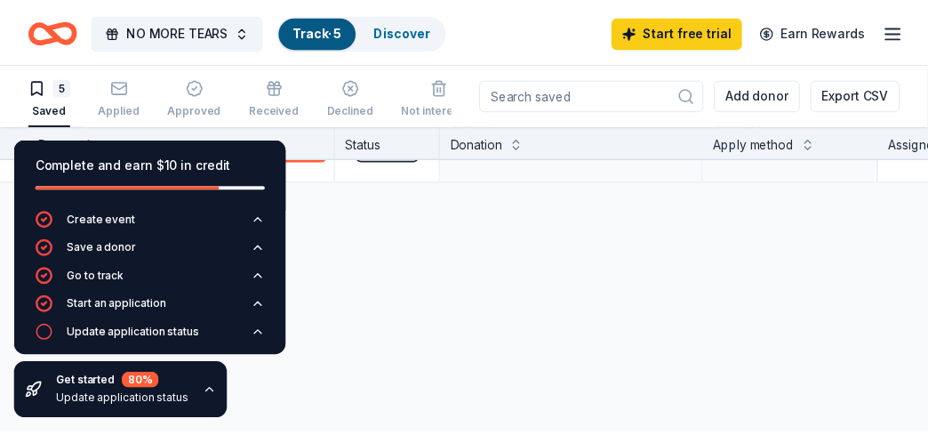
scroll to position [0, 0]
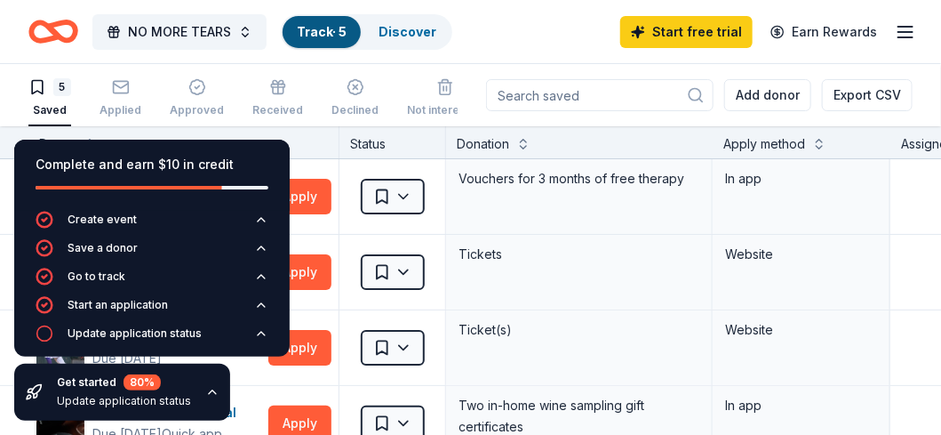
click at [48, 29] on icon "Home" at bounding box center [62, 31] width 28 height 18
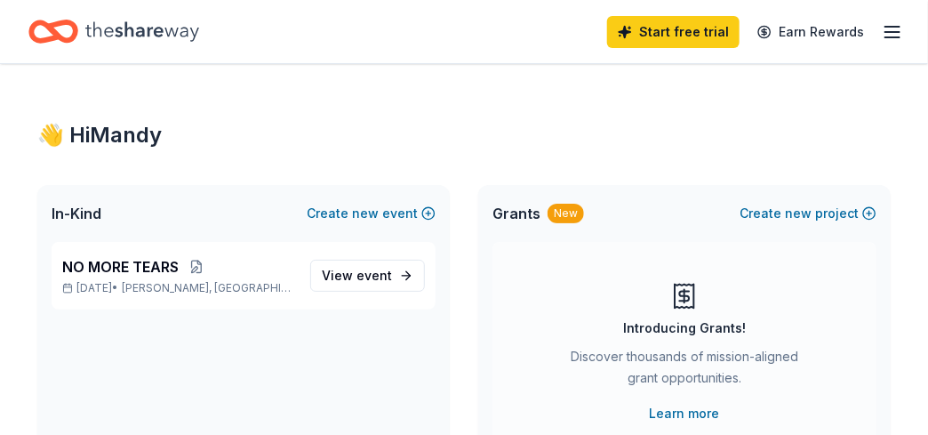
click at [893, 32] on line "button" at bounding box center [892, 32] width 14 height 0
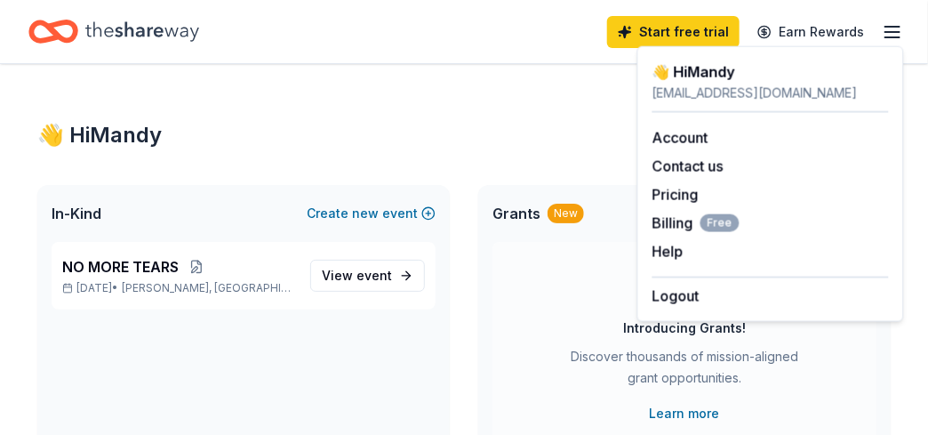
click at [426, 124] on div "👋 Hi [PERSON_NAME]" at bounding box center [463, 135] width 853 height 28
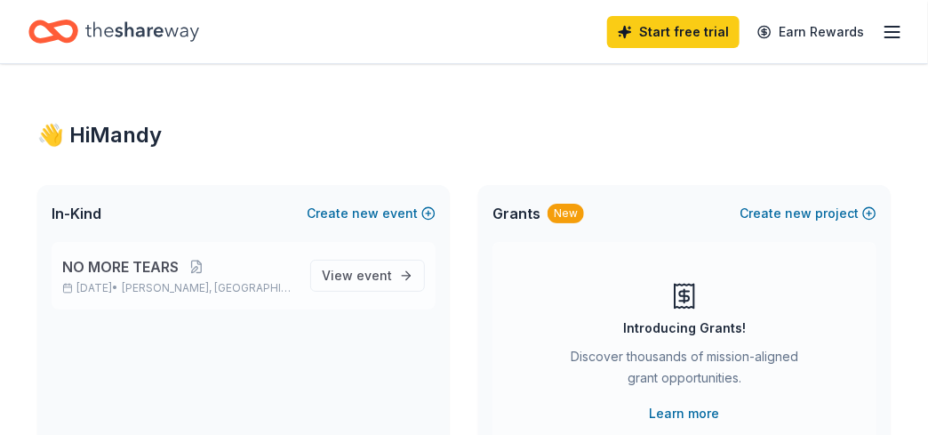
click at [144, 283] on p "[DATE] • [PERSON_NAME], [GEOGRAPHIC_DATA]" at bounding box center [179, 288] width 234 height 14
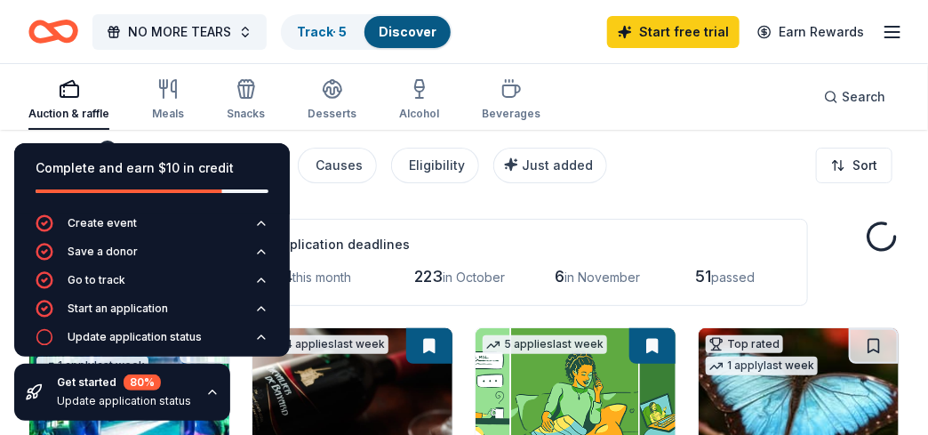
click at [341, 273] on span "this month" at bounding box center [321, 276] width 59 height 15
click at [496, 230] on div "Application deadlines 24 this month 223 in [DATE] in November 51 passed" at bounding box center [530, 262] width 556 height 87
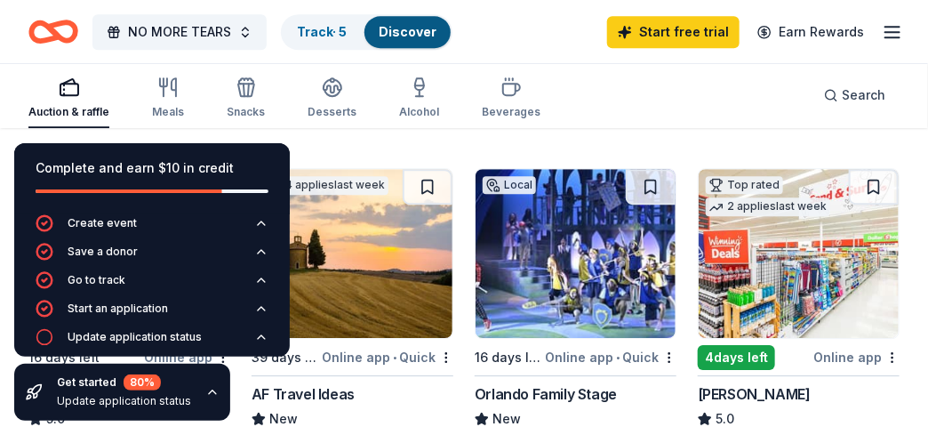
scroll to position [1510, 0]
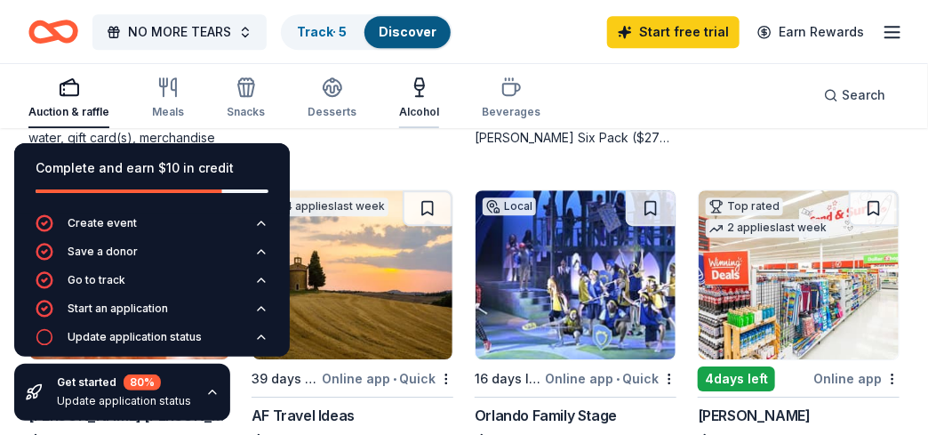
click at [417, 93] on icon "button" at bounding box center [419, 86] width 21 height 21
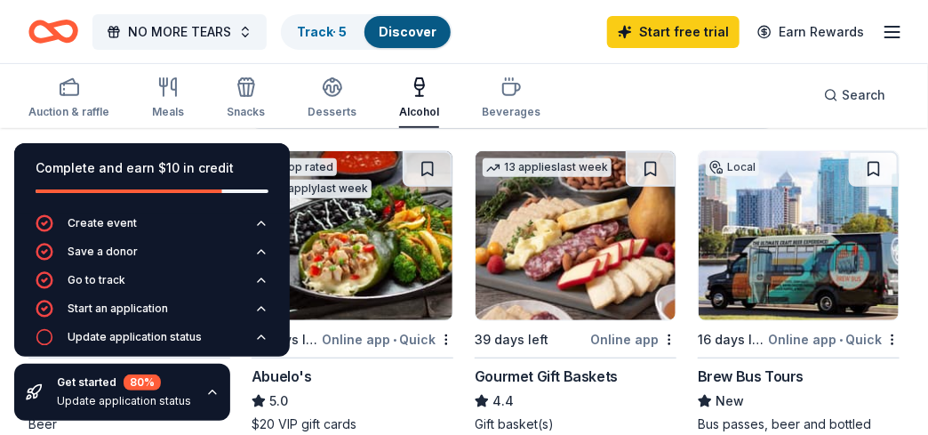
scroll to position [267, 0]
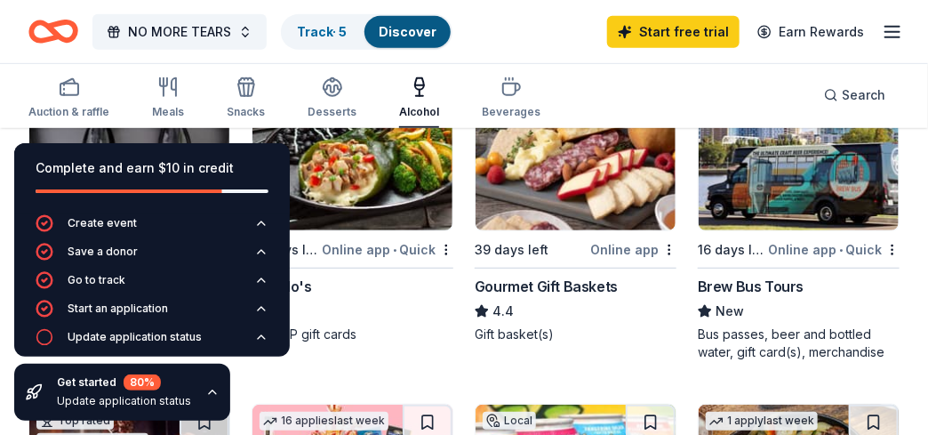
click at [743, 283] on div "Brew Bus Tours" at bounding box center [751, 286] width 106 height 21
